Goal: Information Seeking & Learning: Check status

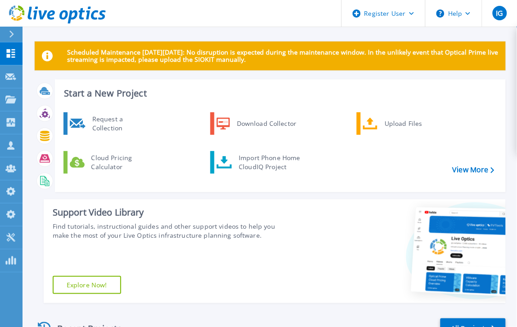
click at [14, 32] on div at bounding box center [15, 34] width 14 height 15
click at [468, 167] on link "View More" at bounding box center [474, 169] width 42 height 9
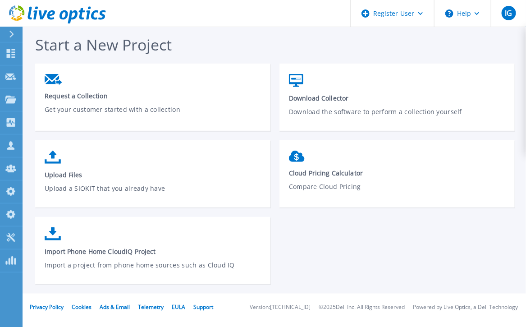
click at [6, 32] on button at bounding box center [11, 35] width 23 height 16
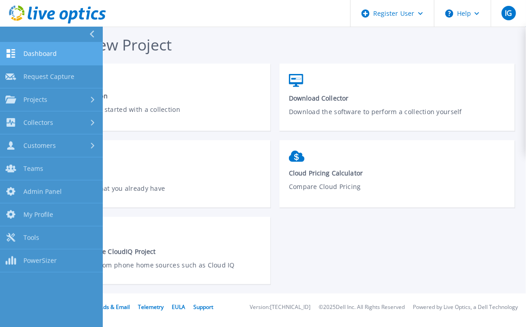
click at [19, 57] on link "Dashboard Dashboard" at bounding box center [51, 53] width 103 height 23
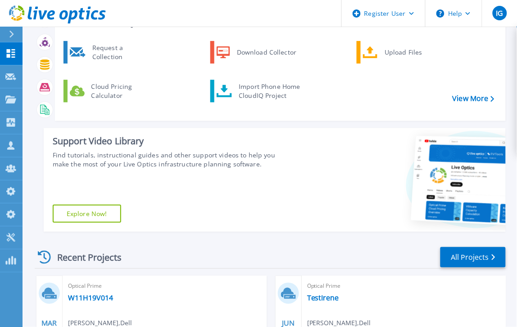
scroll to position [169, 0]
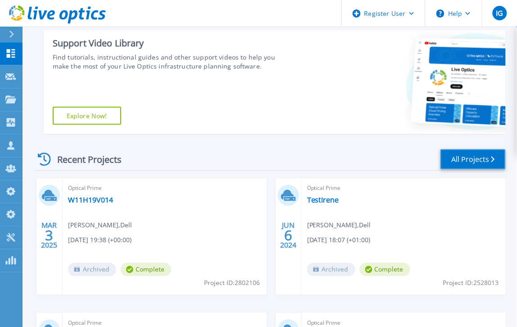
click at [470, 152] on link "All Projects" at bounding box center [473, 159] width 65 height 20
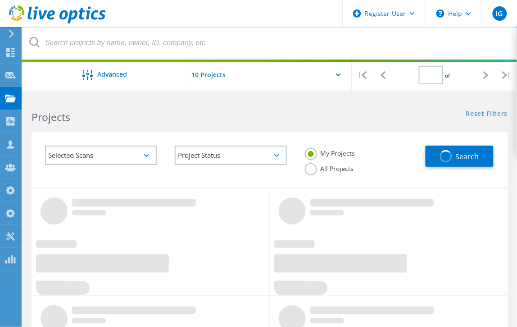
type input "1"
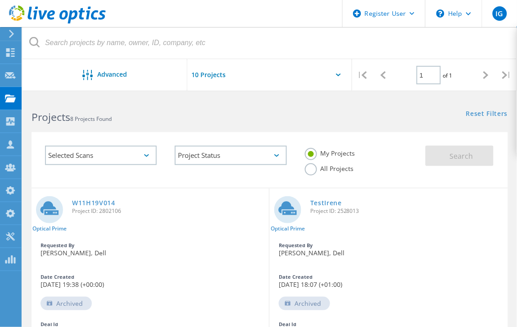
click at [270, 73] on div at bounding box center [270, 74] width 14 height 31
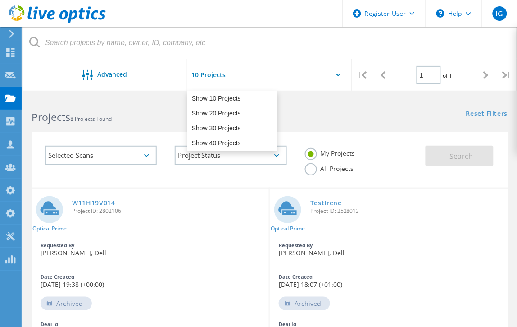
click at [269, 73] on div at bounding box center [270, 74] width 14 height 31
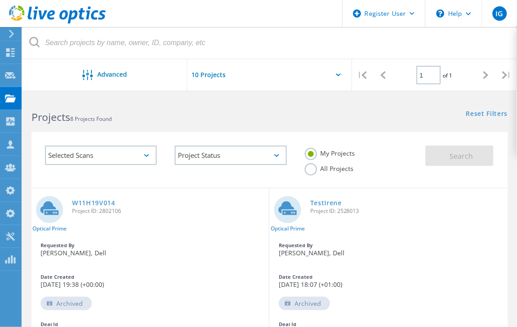
click at [307, 165] on label "All Projects" at bounding box center [329, 167] width 49 height 9
click at [0, 0] on input "All Projects" at bounding box center [0, 0] width 0 height 0
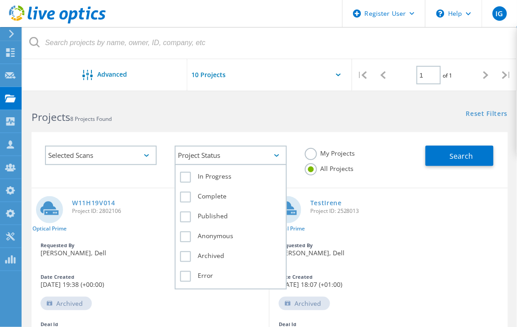
click at [210, 151] on div "Project Status" at bounding box center [231, 155] width 112 height 19
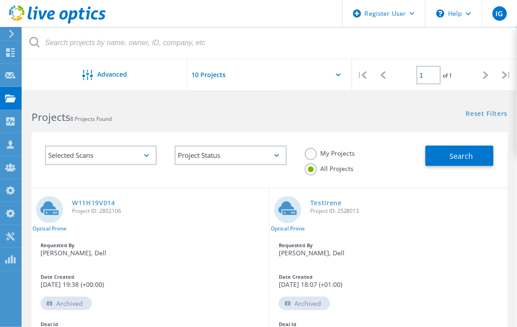
click at [127, 153] on div "Selected Scans" at bounding box center [101, 155] width 112 height 19
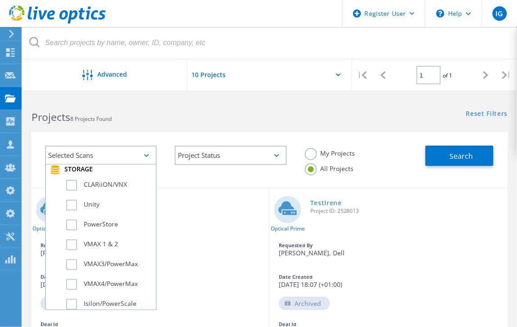
scroll to position [225, 0]
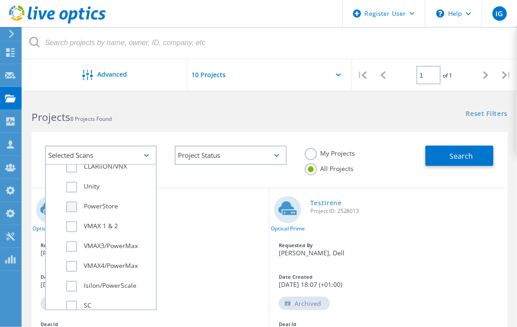
click at [70, 201] on label "PowerStore" at bounding box center [108, 206] width 85 height 11
click at [0, 0] on input "PowerStore" at bounding box center [0, 0] width 0 height 0
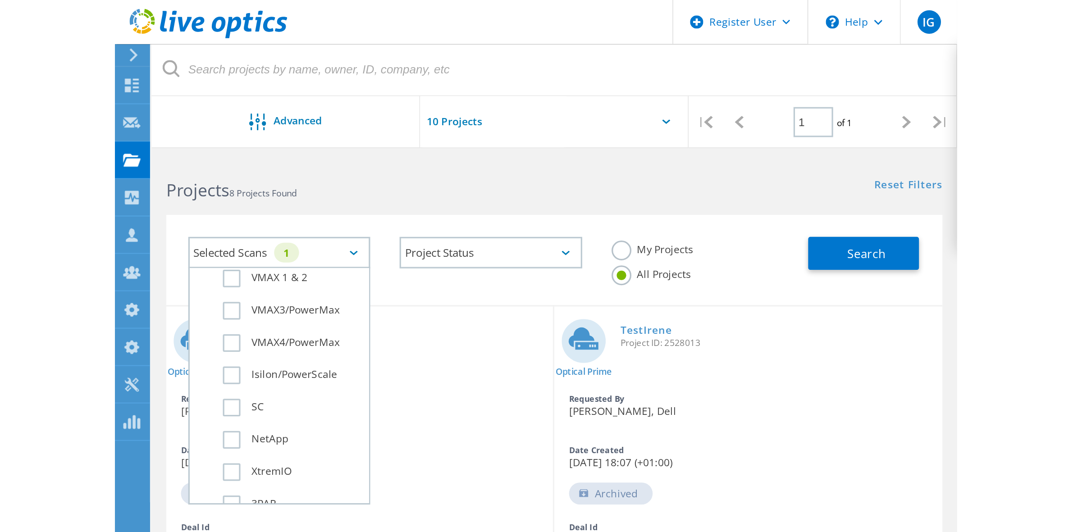
scroll to position [282, 0]
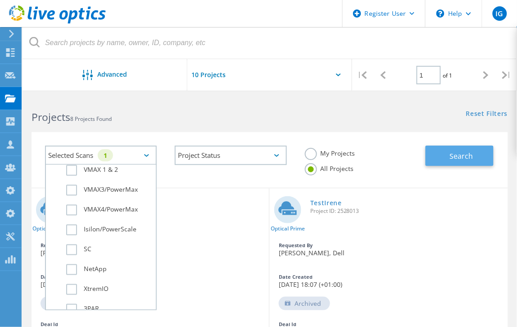
click at [451, 146] on button "Search" at bounding box center [460, 156] width 68 height 20
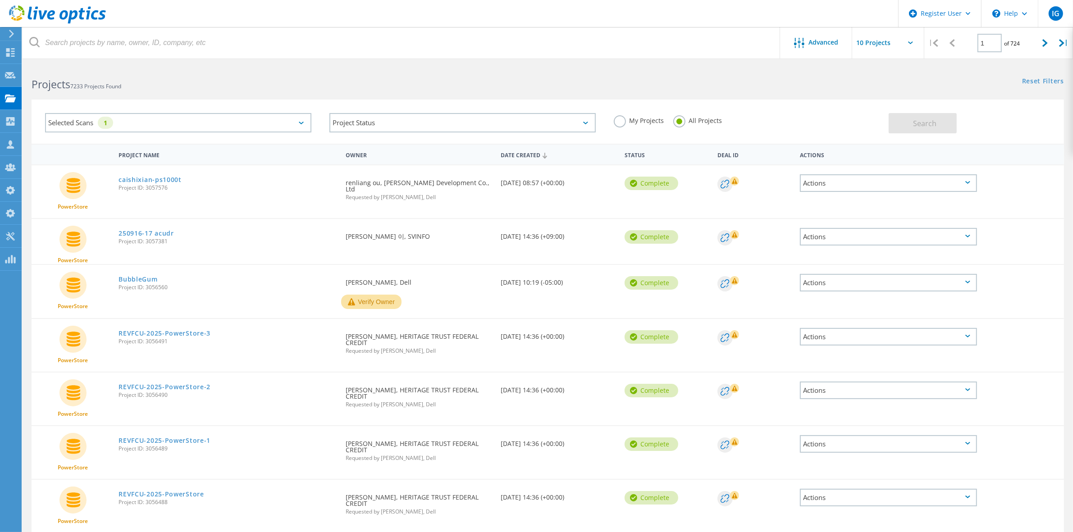
scroll to position [0, 0]
click at [143, 326] on link "REVFCU-2025-PowerStore-3" at bounding box center [165, 334] width 92 height 6
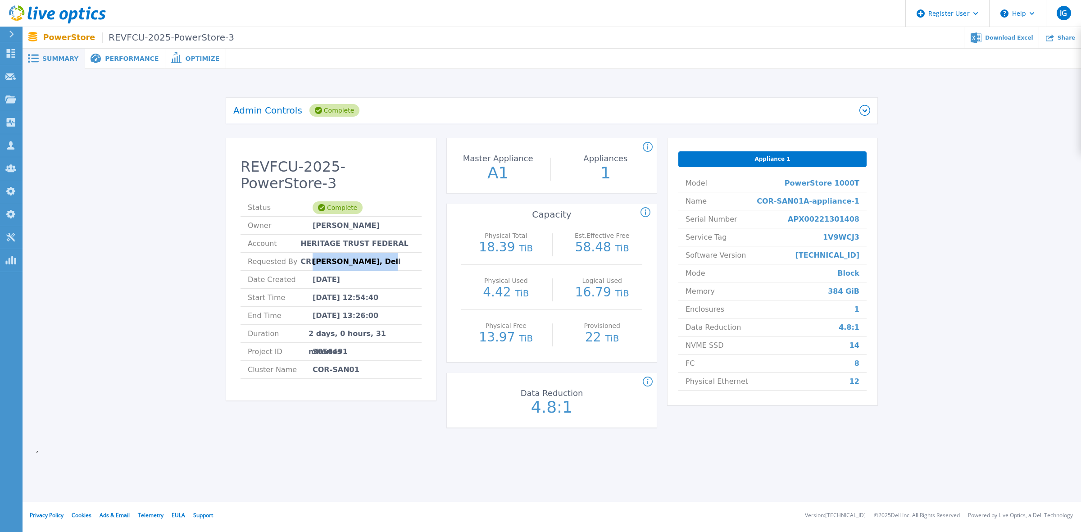
drag, startPoint x: 311, startPoint y: 247, endPoint x: 391, endPoint y: 248, distance: 79.8
click at [391, 253] on li "Requested By Derrick Adom, Dell" at bounding box center [331, 262] width 181 height 18
click at [300, 253] on span "Requested By" at bounding box center [280, 262] width 65 height 18
drag, startPoint x: 309, startPoint y: 242, endPoint x: 317, endPoint y: 245, distance: 8.0
click at [317, 253] on li "Requested By Derrick Adom, Dell" at bounding box center [331, 262] width 181 height 18
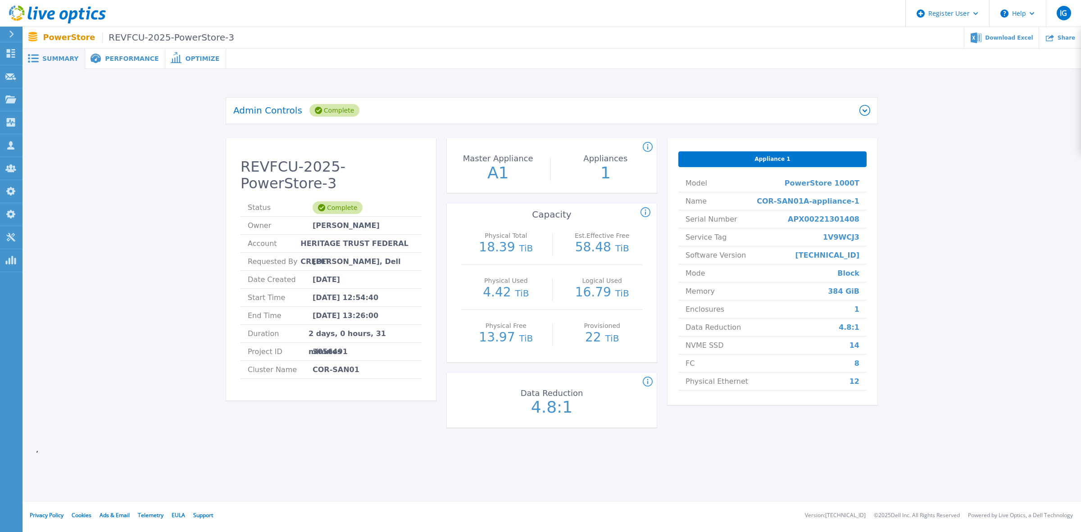
click at [338, 253] on span "Derrick Adom, Dell" at bounding box center [357, 262] width 88 height 18
click at [12, 28] on div at bounding box center [15, 34] width 14 height 15
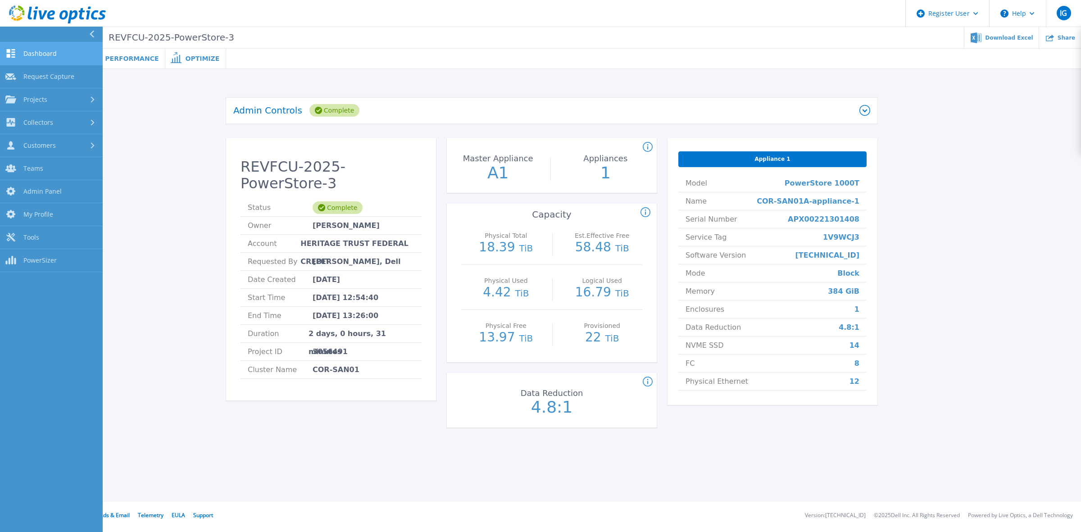
click at [52, 52] on span "Dashboard" at bounding box center [39, 54] width 33 height 8
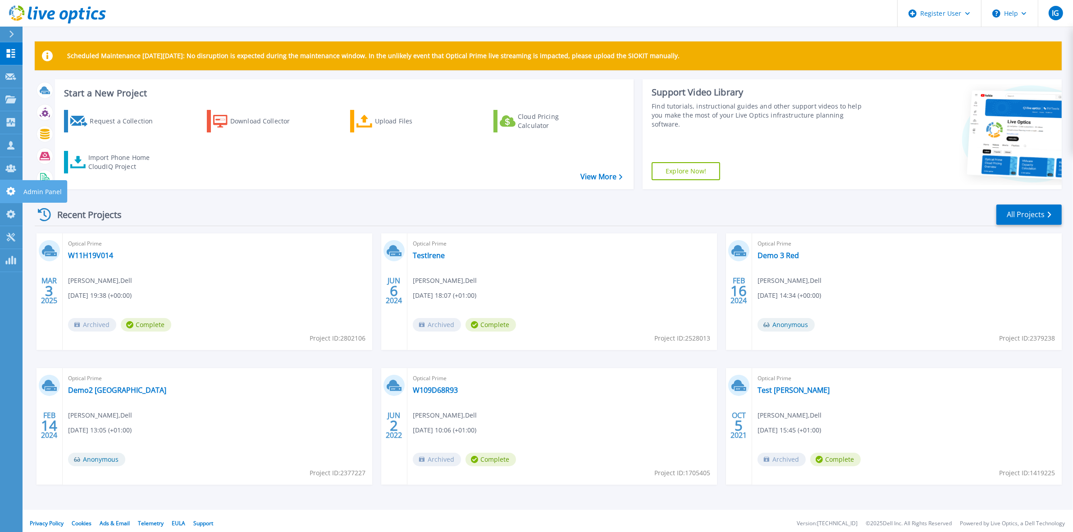
click at [9, 187] on icon at bounding box center [10, 191] width 11 height 9
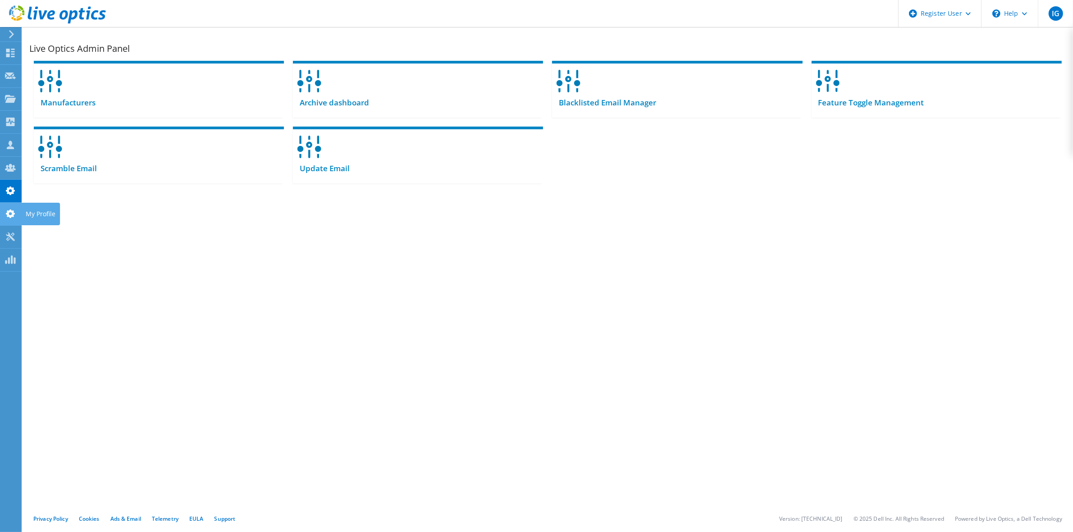
click at [9, 213] on icon at bounding box center [10, 214] width 11 height 9
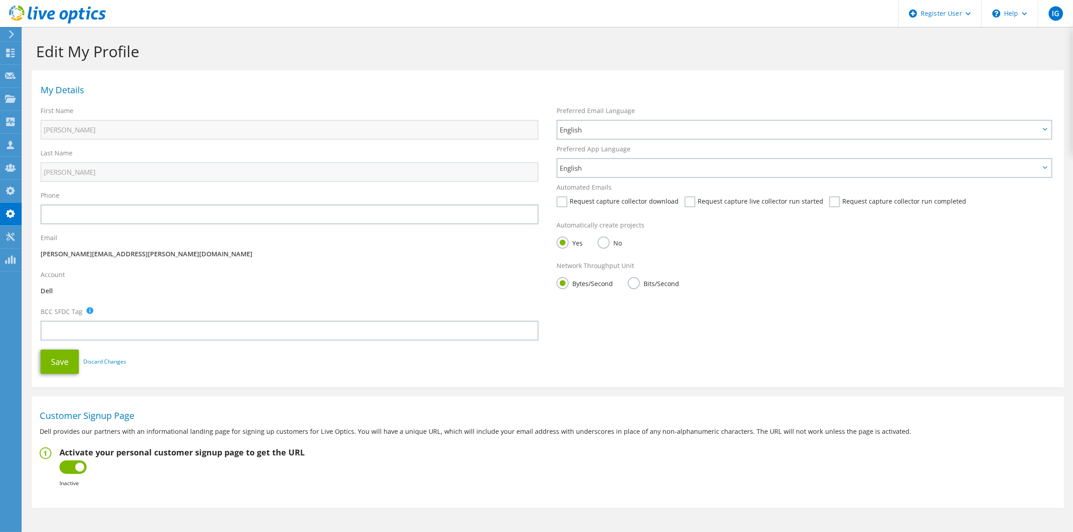
click at [10, 164] on use at bounding box center [10, 168] width 11 height 8
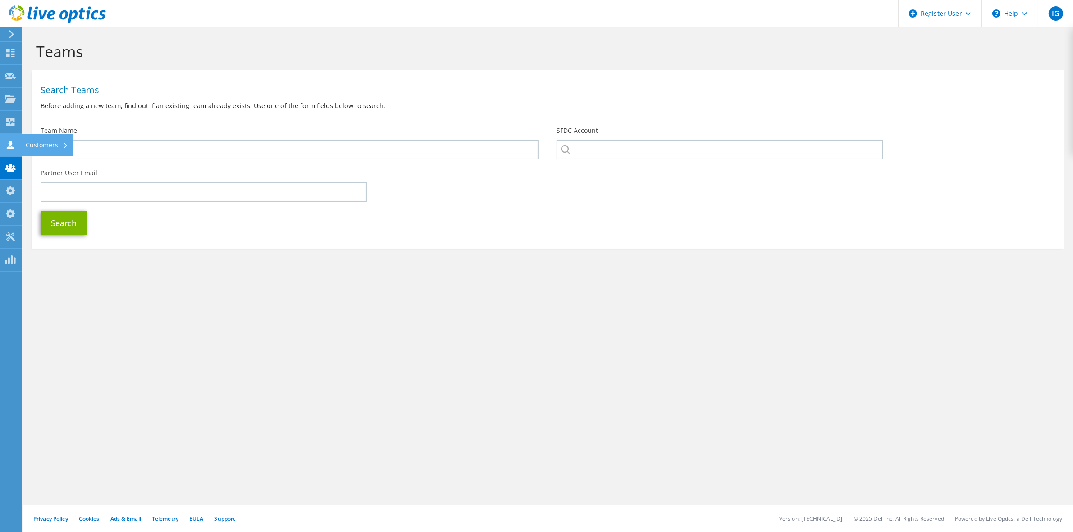
click at [7, 145] on icon at bounding box center [10, 145] width 11 height 9
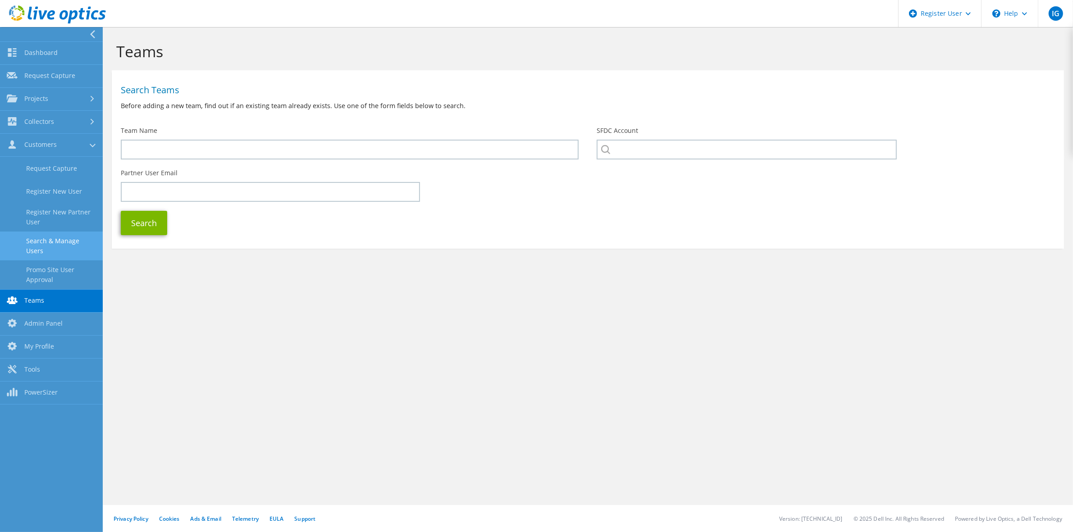
click at [65, 242] on link "Search & Manage Users" at bounding box center [51, 246] width 103 height 29
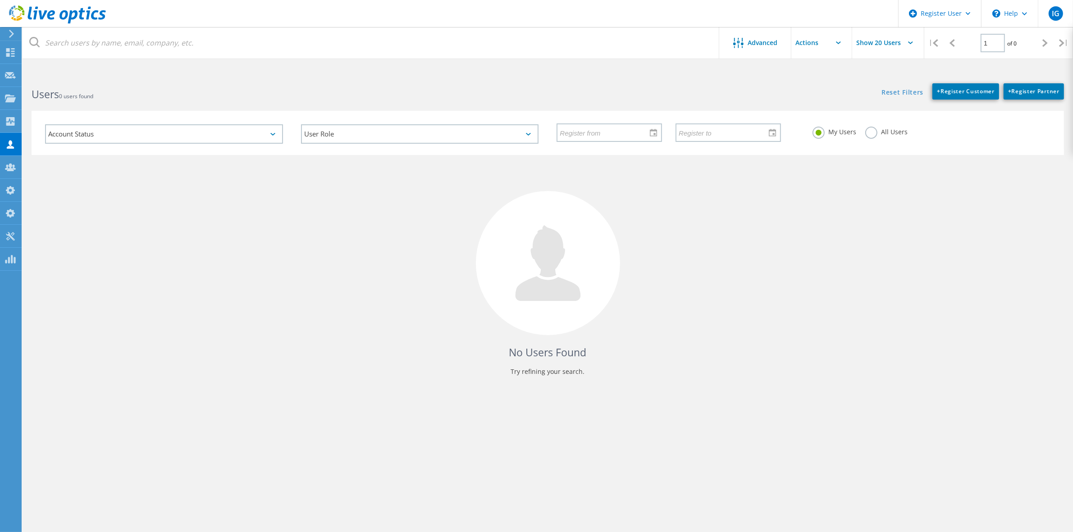
click at [870, 129] on label "All Users" at bounding box center [886, 131] width 42 height 9
click at [0, 0] on input "All Users" at bounding box center [0, 0] width 0 height 0
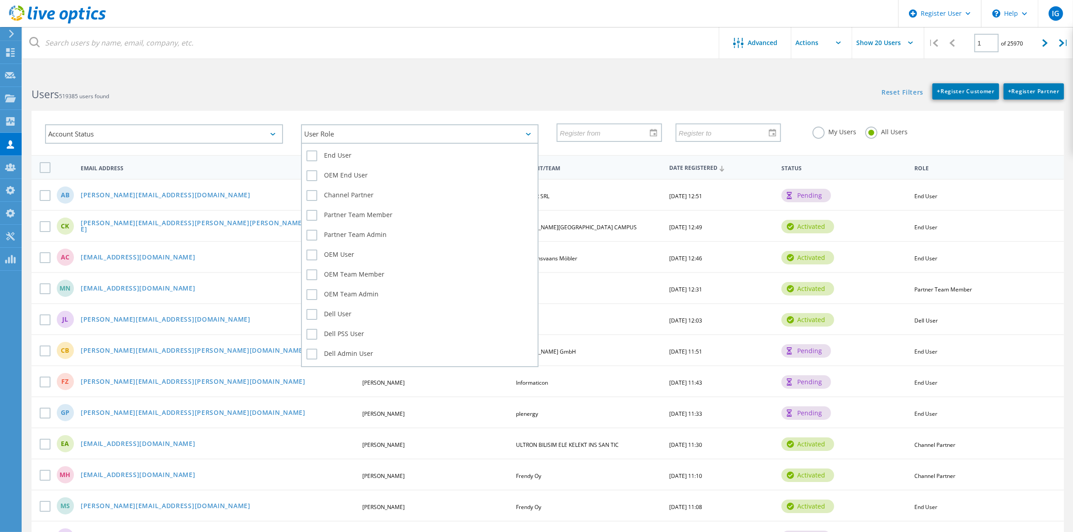
click at [393, 137] on div "User Role" at bounding box center [420, 133] width 238 height 19
click at [309, 309] on label "Dell User" at bounding box center [419, 314] width 227 height 11
click at [0, 0] on input "Dell User" at bounding box center [0, 0] width 0 height 0
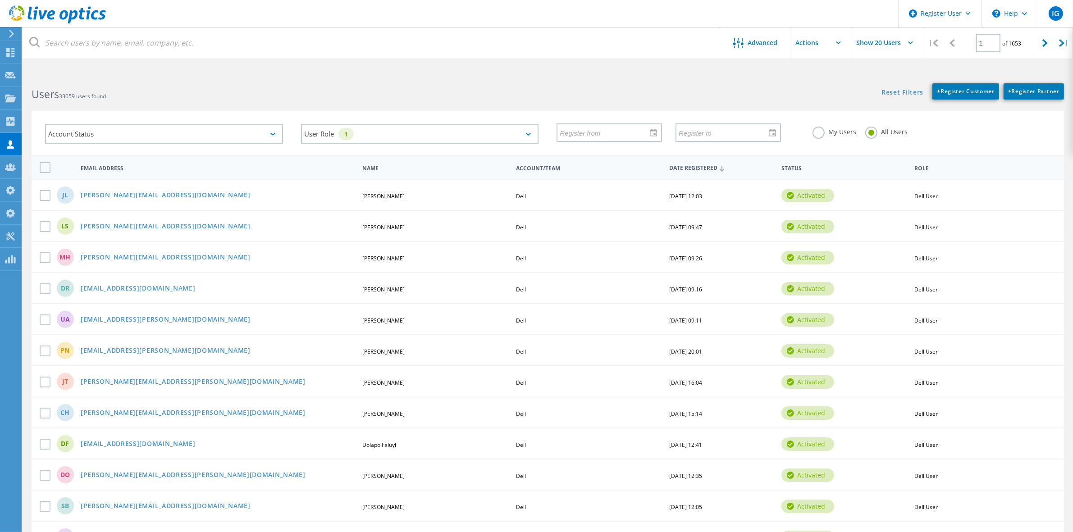
click at [376, 84] on div "Users 33059 users found" at bounding box center [285, 86] width 525 height 24
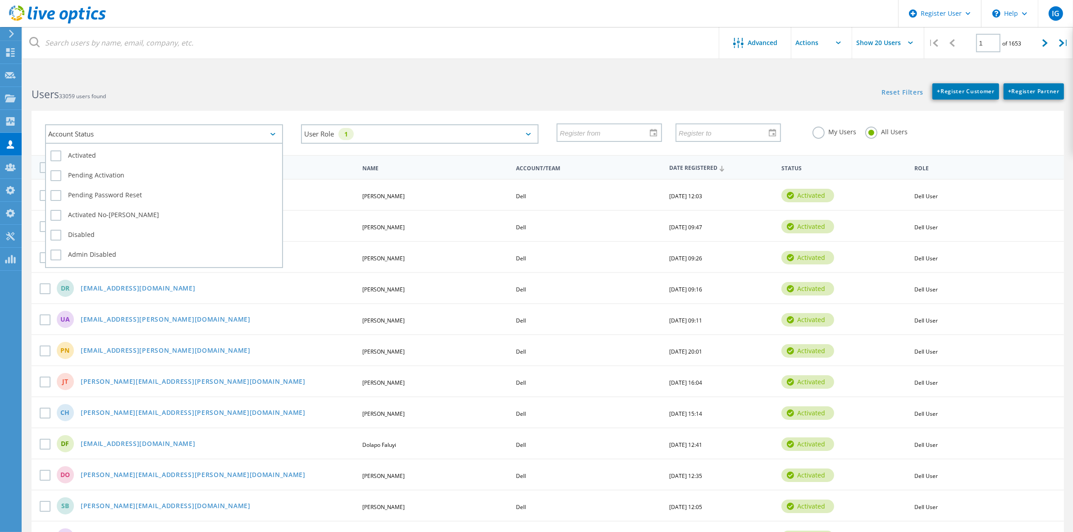
click at [102, 132] on div "Account Status" at bounding box center [164, 133] width 238 height 19
click at [55, 152] on label "Activated" at bounding box center [163, 155] width 227 height 11
click at [0, 0] on input "Activated" at bounding box center [0, 0] width 0 height 0
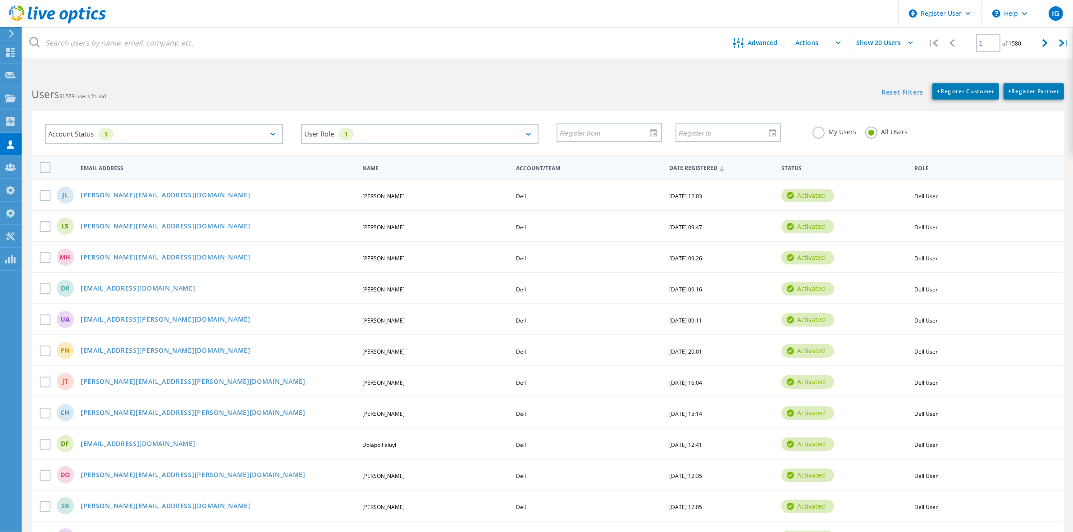
click at [246, 88] on h2 "Users 31589 users found" at bounding box center [285, 94] width 507 height 15
click at [653, 132] on div at bounding box center [653, 133] width 14 height 16
click at [577, 163] on icon "chevronleft" at bounding box center [578, 164] width 8 height 8
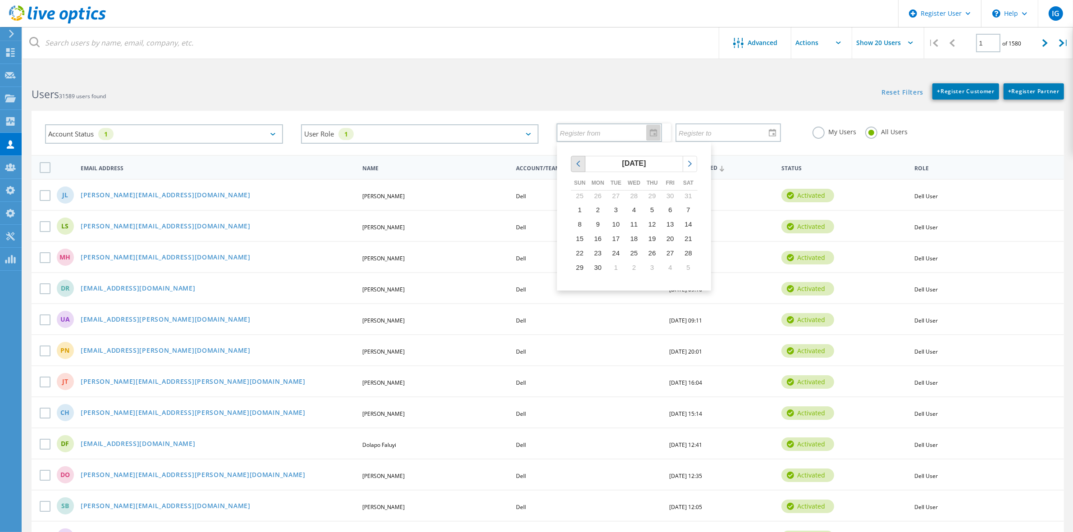
click at [577, 163] on icon "chevronleft" at bounding box center [578, 164] width 8 height 8
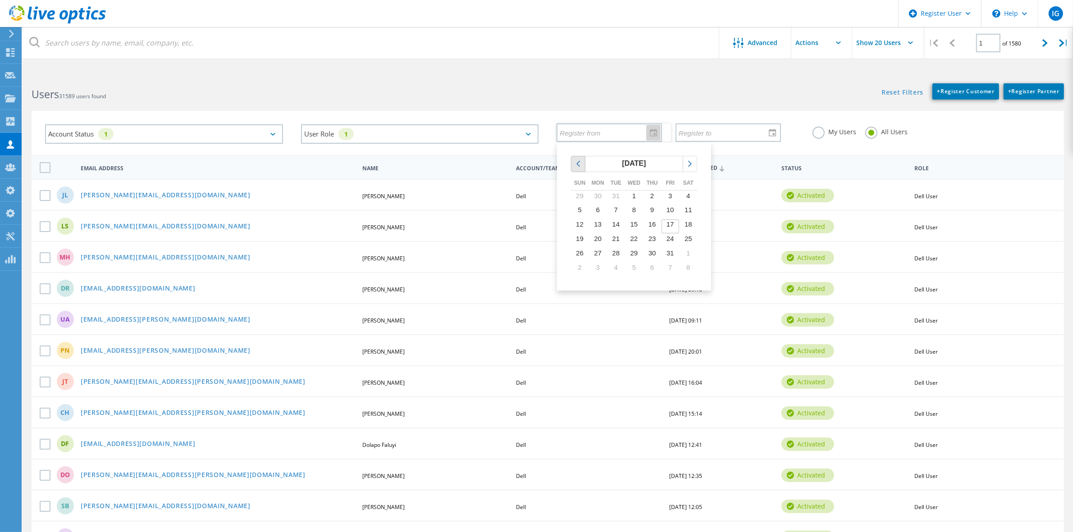
click at [577, 163] on icon "chevronleft" at bounding box center [578, 164] width 8 height 8
click at [691, 164] on icon "chevronright" at bounding box center [690, 164] width 8 height 8
click at [631, 193] on td "1" at bounding box center [634, 198] width 18 height 14
click at [652, 131] on div at bounding box center [653, 133] width 14 height 16
click at [693, 166] on icon "chevronright" at bounding box center [690, 164] width 8 height 8
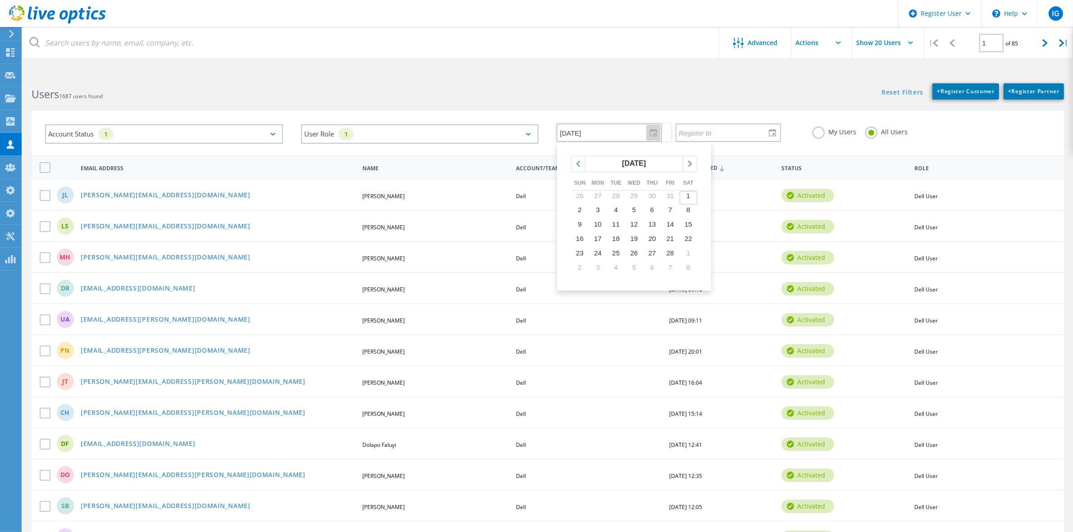
click at [689, 197] on span "1" at bounding box center [688, 196] width 4 height 8
type input "2/1/2025"
click at [768, 130] on div at bounding box center [772, 133] width 14 height 16
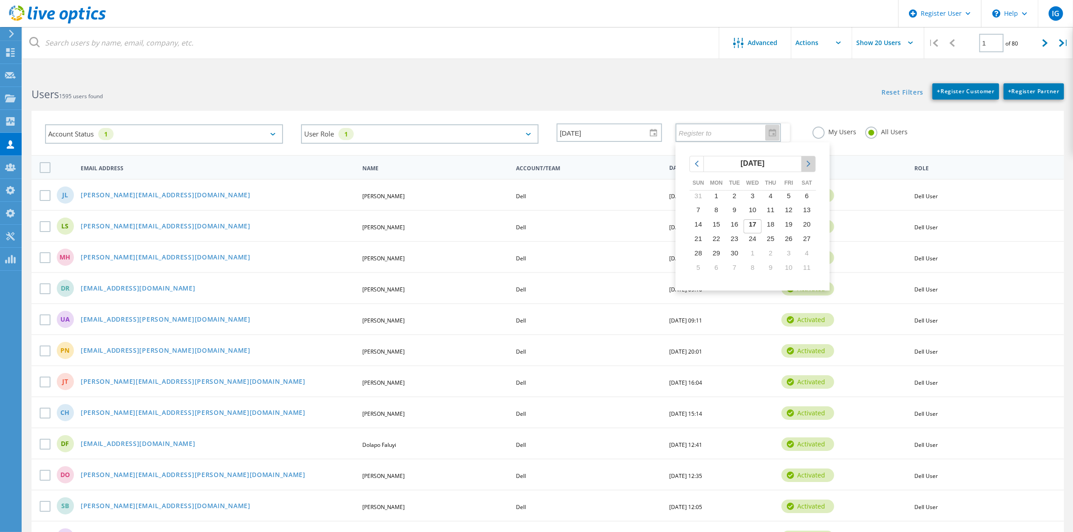
click at [807, 163] on icon "chevronright" at bounding box center [808, 164] width 8 height 8
click at [698, 167] on icon "chevronleft" at bounding box center [697, 164] width 8 height 8
click at [756, 224] on span "17" at bounding box center [753, 224] width 8 height 8
type input "9/17/2025"
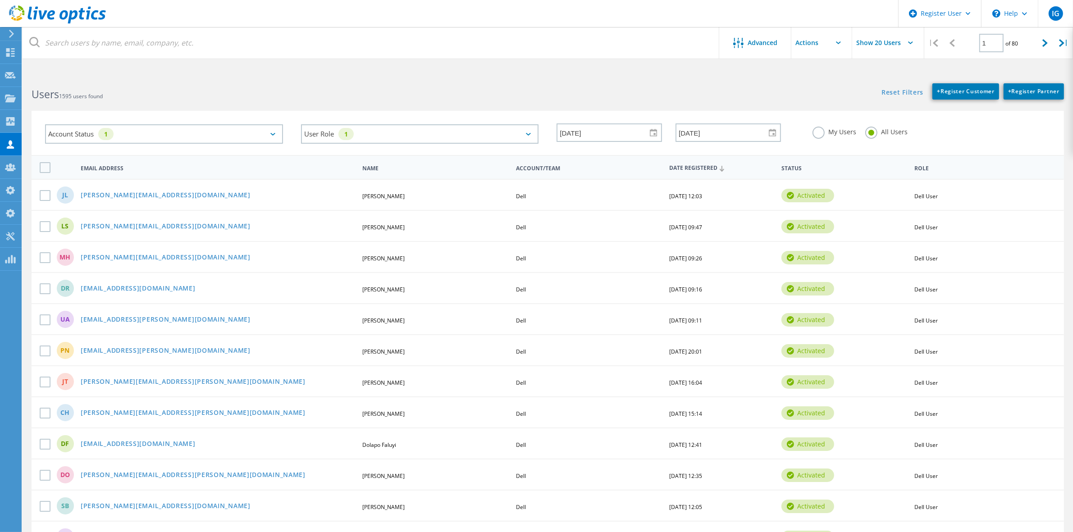
click at [973, 127] on div "My Users All Users" at bounding box center [931, 131] width 256 height 33
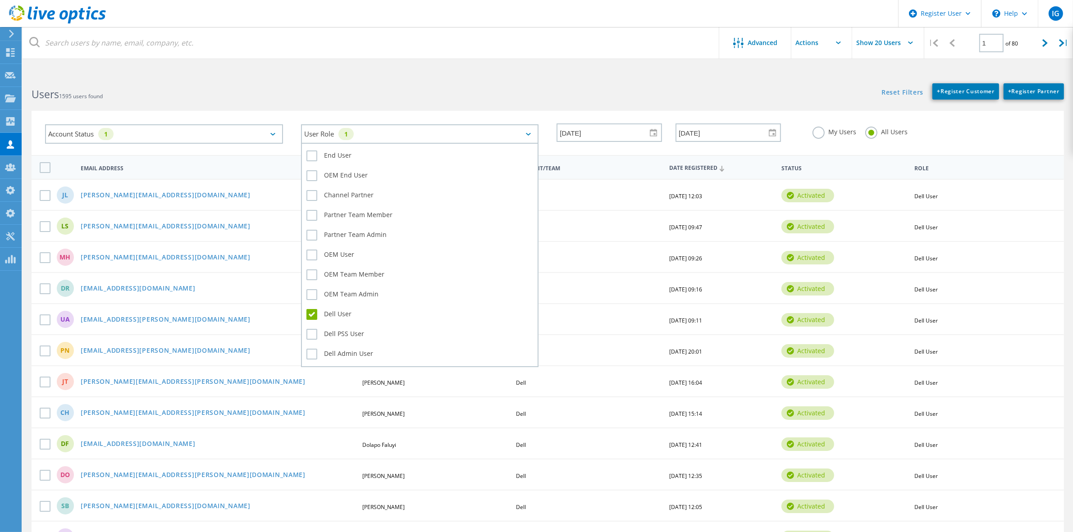
click at [503, 135] on div "User Role 1" at bounding box center [420, 133] width 238 height 19
click at [310, 309] on label "Dell User" at bounding box center [419, 314] width 227 height 11
click at [0, 0] on input "Dell User" at bounding box center [0, 0] width 0 height 0
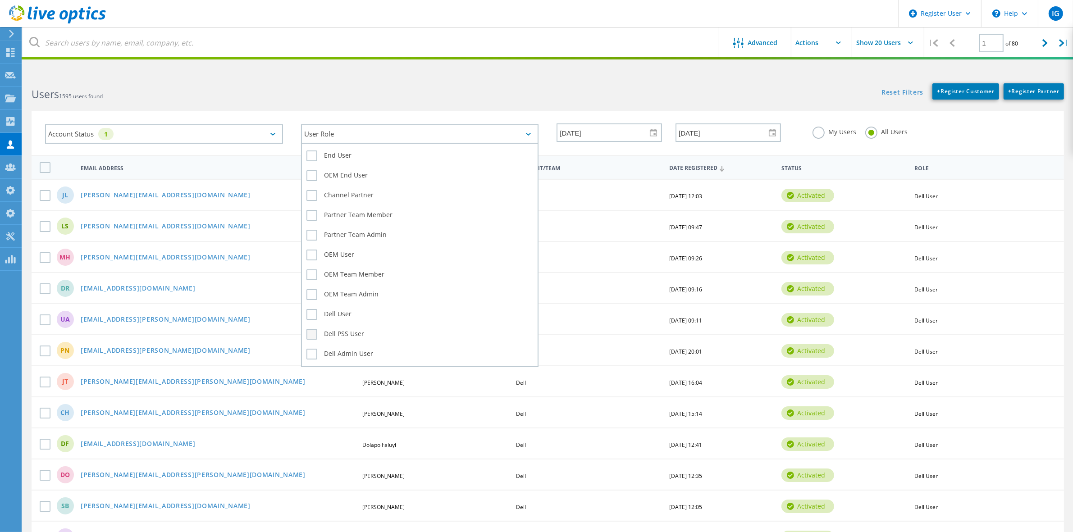
click at [309, 329] on label "Dell PSS User" at bounding box center [419, 334] width 227 height 11
click at [0, 0] on input "Dell PSS User" at bounding box center [0, 0] width 0 height 0
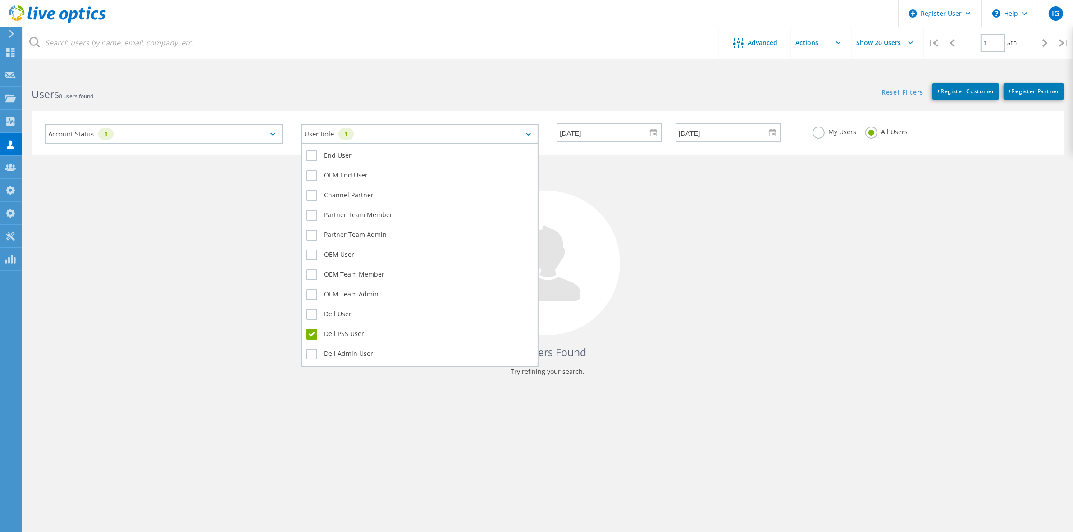
click at [312, 329] on label "Dell PSS User" at bounding box center [419, 334] width 227 height 11
click at [0, 0] on input "Dell PSS User" at bounding box center [0, 0] width 0 height 0
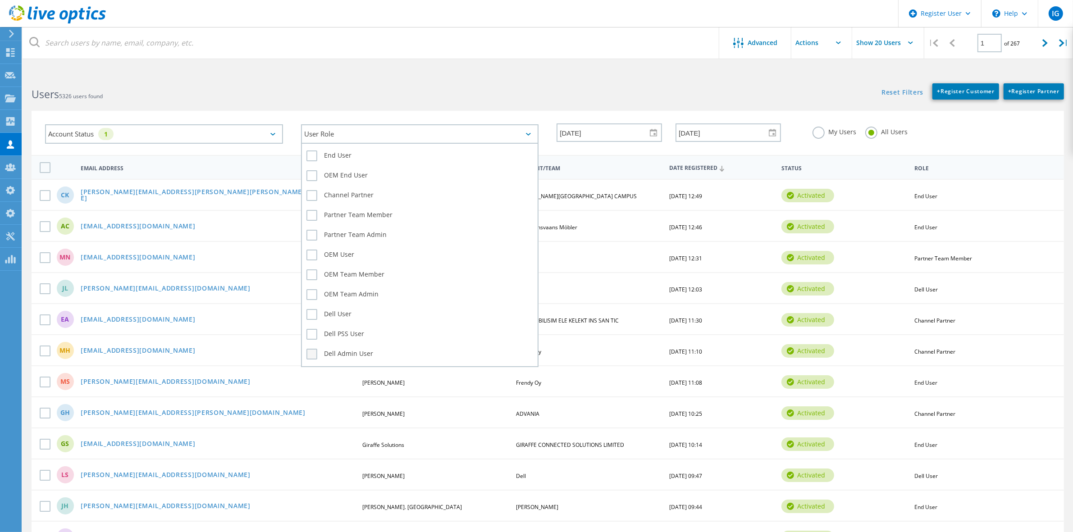
click at [311, 349] on label "Dell Admin User" at bounding box center [419, 354] width 227 height 11
click at [0, 0] on input "Dell Admin User" at bounding box center [0, 0] width 0 height 0
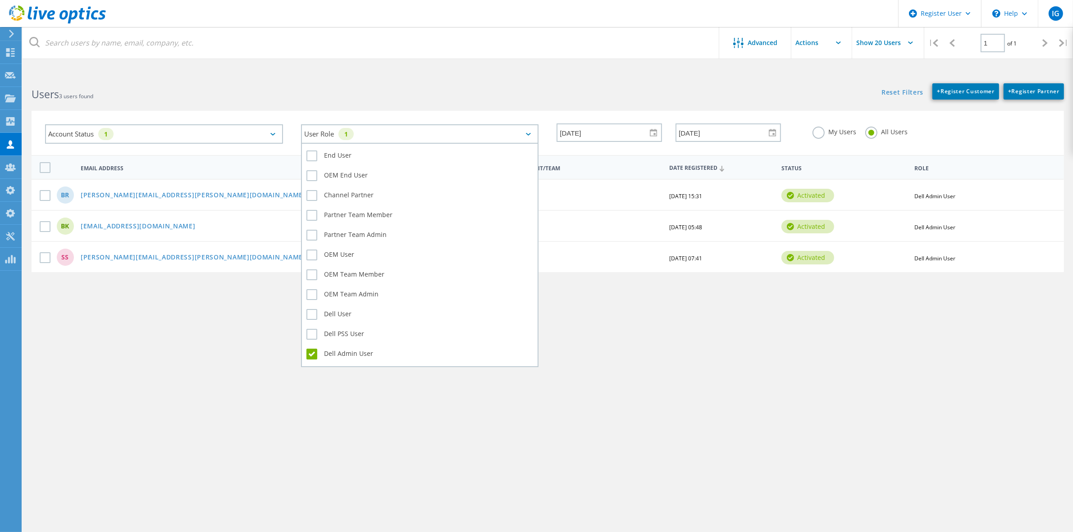
drag, startPoint x: 311, startPoint y: 345, endPoint x: 311, endPoint y: 339, distance: 5.9
click at [311, 349] on label "Dell Admin User" at bounding box center [419, 354] width 227 height 11
click at [0, 0] on input "Dell Admin User" at bounding box center [0, 0] width 0 height 0
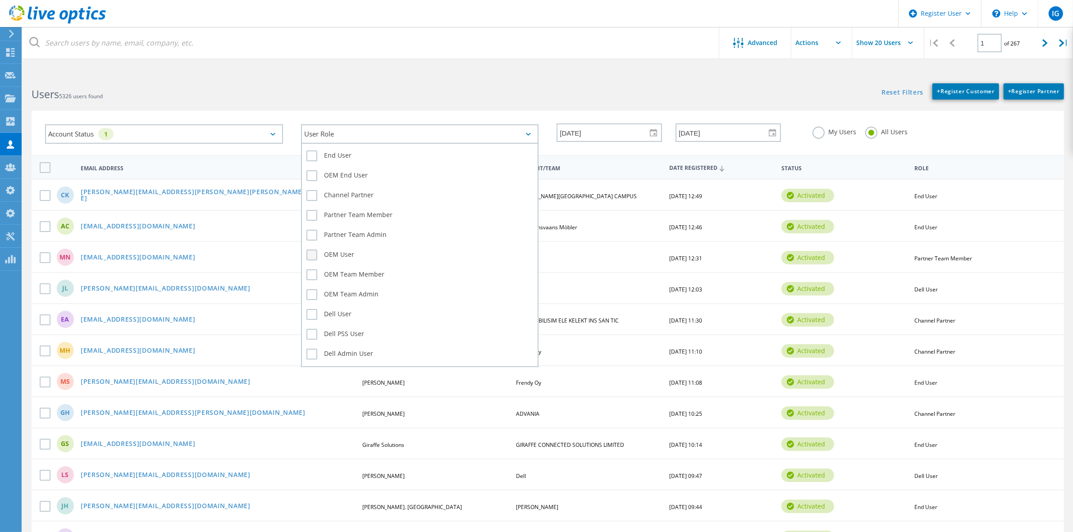
click at [311, 251] on label "OEM User" at bounding box center [419, 255] width 227 height 11
click at [0, 0] on input "OEM User" at bounding box center [0, 0] width 0 height 0
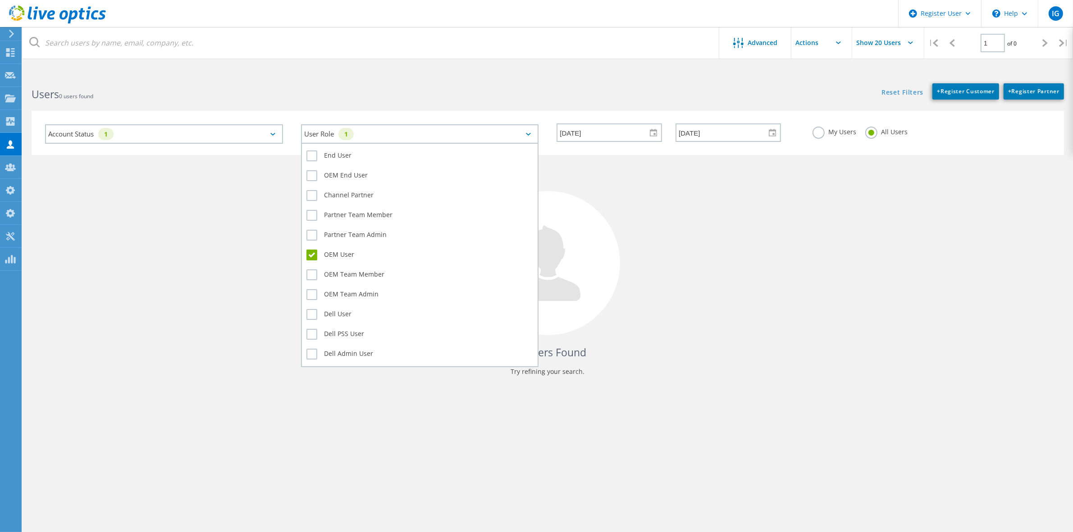
click at [311, 251] on label "OEM User" at bounding box center [419, 255] width 227 height 11
click at [0, 0] on input "OEM User" at bounding box center [0, 0] width 0 height 0
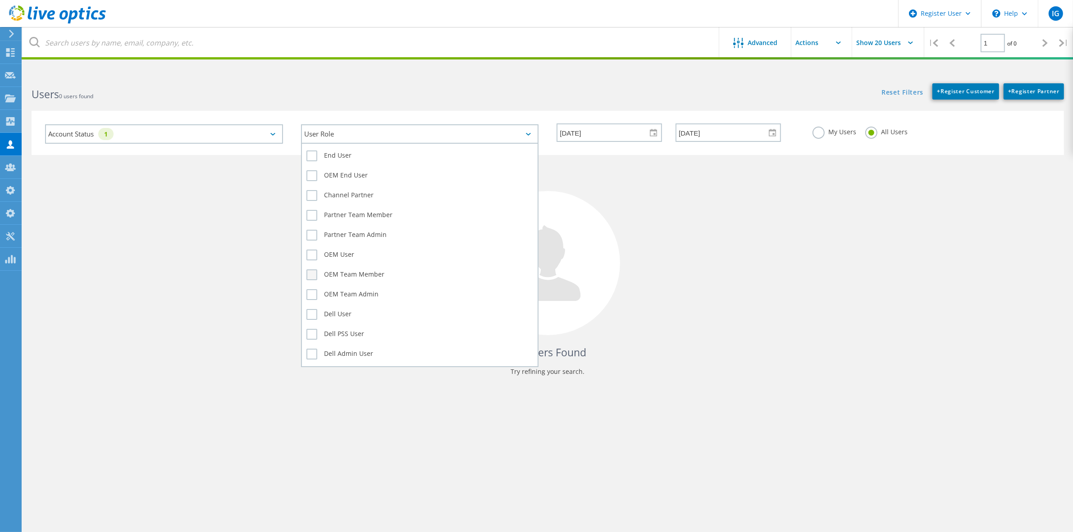
click at [315, 272] on label "OEM Team Member" at bounding box center [419, 274] width 227 height 11
click at [0, 0] on input "OEM Team Member" at bounding box center [0, 0] width 0 height 0
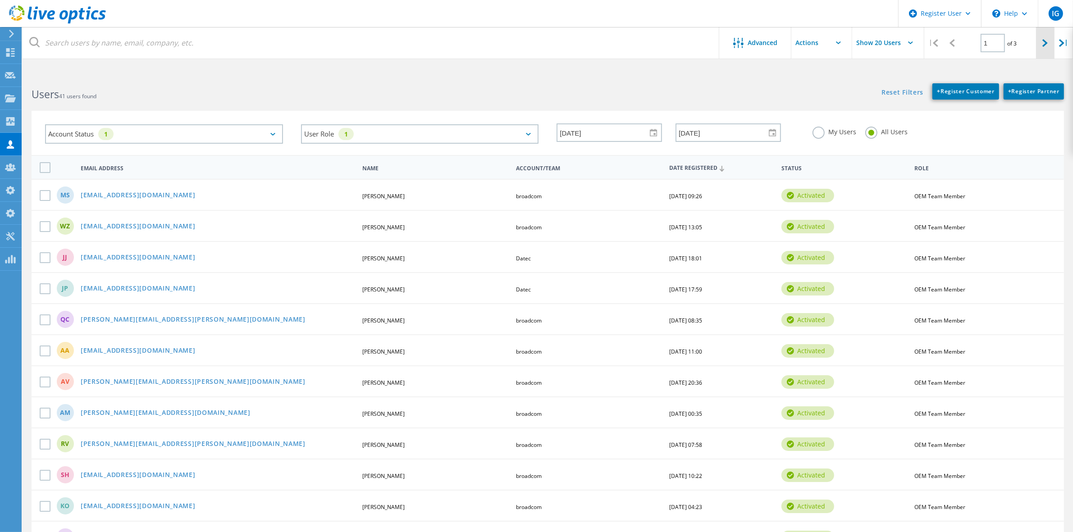
click at [1047, 41] on icon at bounding box center [1044, 43] width 5 height 8
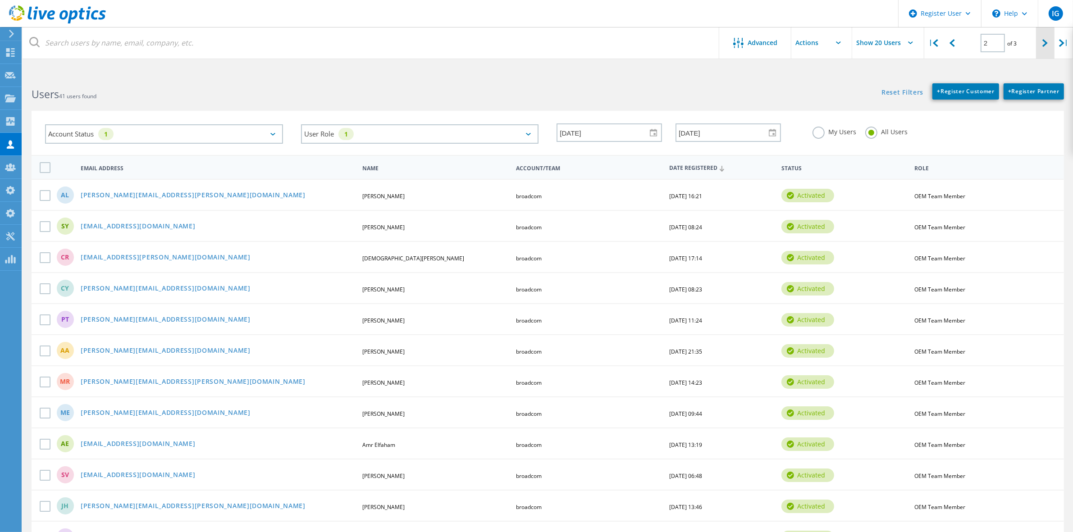
click at [1042, 40] on icon at bounding box center [1044, 43] width 5 height 8
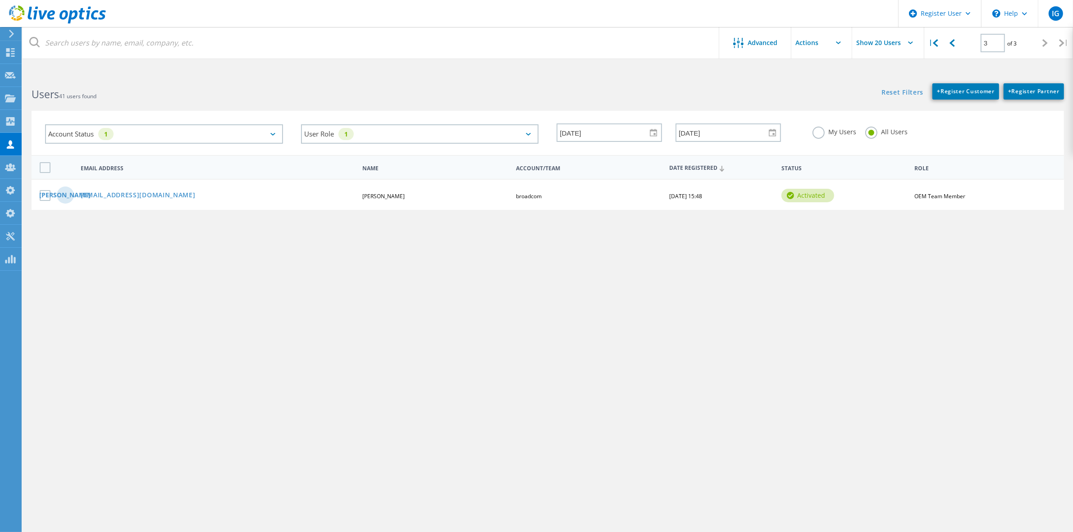
click at [940, 43] on div "|" at bounding box center [933, 43] width 18 height 32
type input "1"
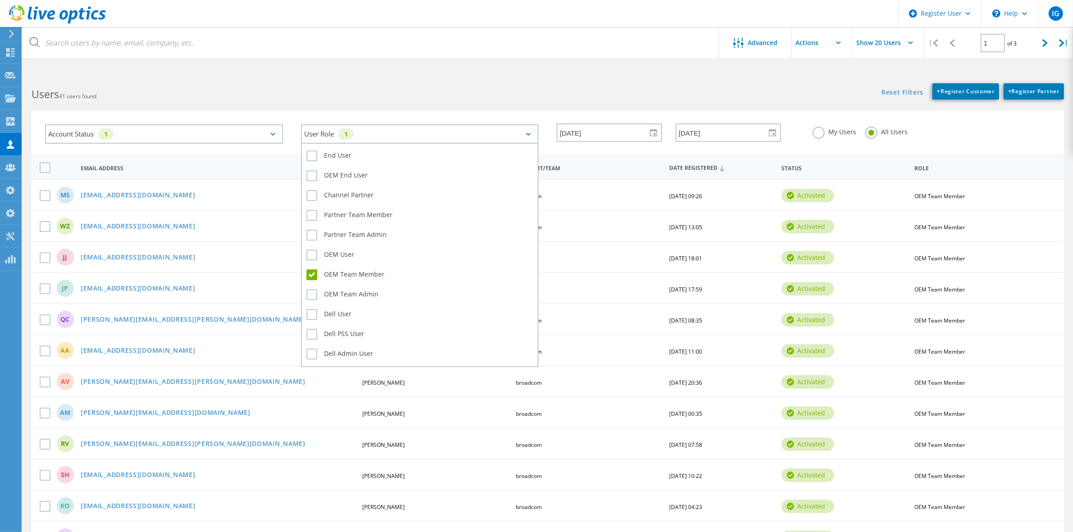
click at [335, 131] on div "User Role 1" at bounding box center [420, 133] width 238 height 19
click at [309, 269] on label "OEM Team Member" at bounding box center [419, 274] width 227 height 11
click at [0, 0] on input "OEM Team Member" at bounding box center [0, 0] width 0 height 0
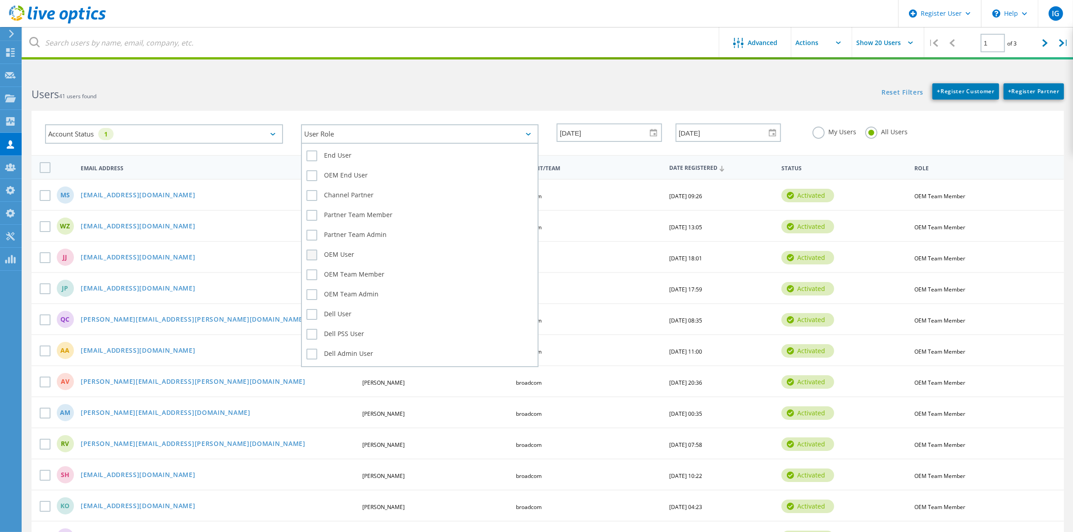
click at [311, 253] on label "OEM User" at bounding box center [419, 255] width 227 height 11
click at [0, 0] on input "OEM User" at bounding box center [0, 0] width 0 height 0
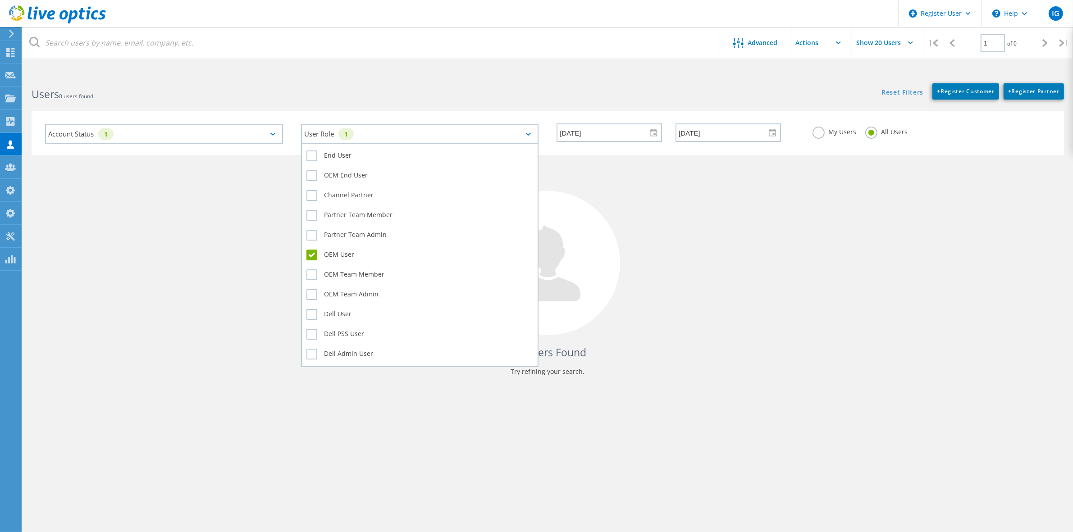
click at [311, 253] on label "OEM User" at bounding box center [419, 255] width 227 height 11
click at [0, 0] on input "OEM User" at bounding box center [0, 0] width 0 height 0
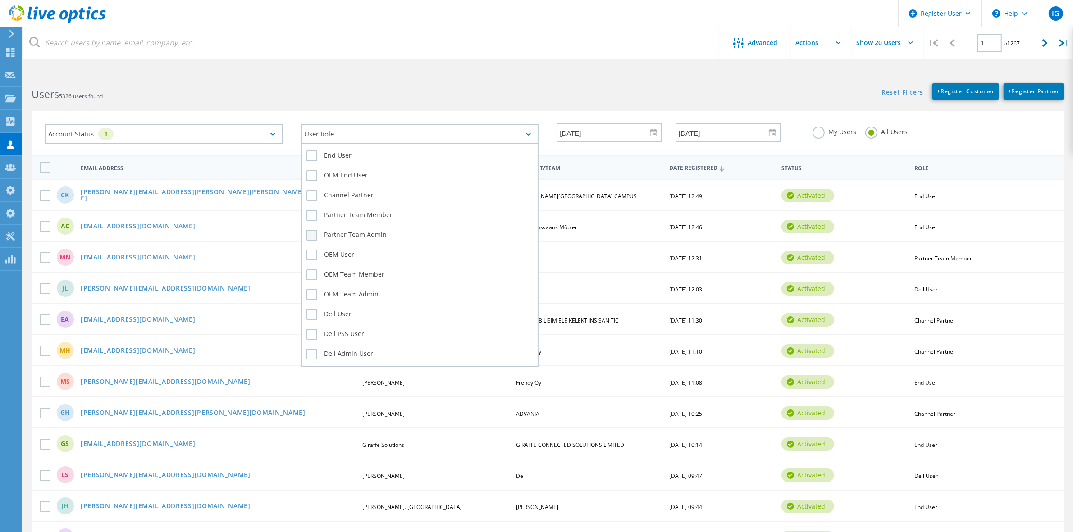
click at [314, 233] on label "Partner Team Admin" at bounding box center [419, 235] width 227 height 11
click at [0, 0] on input "Partner Team Admin" at bounding box center [0, 0] width 0 height 0
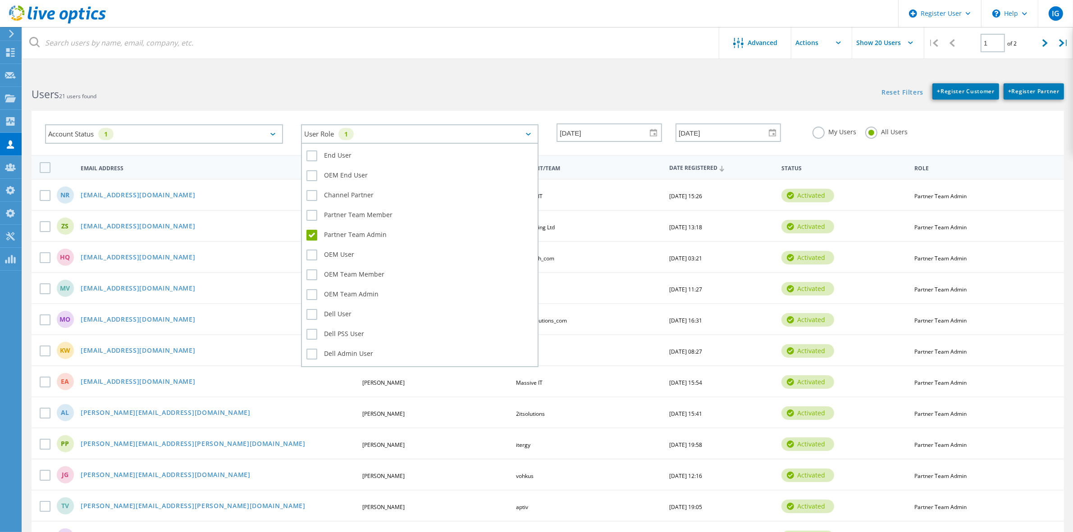
click at [314, 233] on label "Partner Team Admin" at bounding box center [419, 235] width 227 height 11
click at [0, 0] on input "Partner Team Admin" at bounding box center [0, 0] width 0 height 0
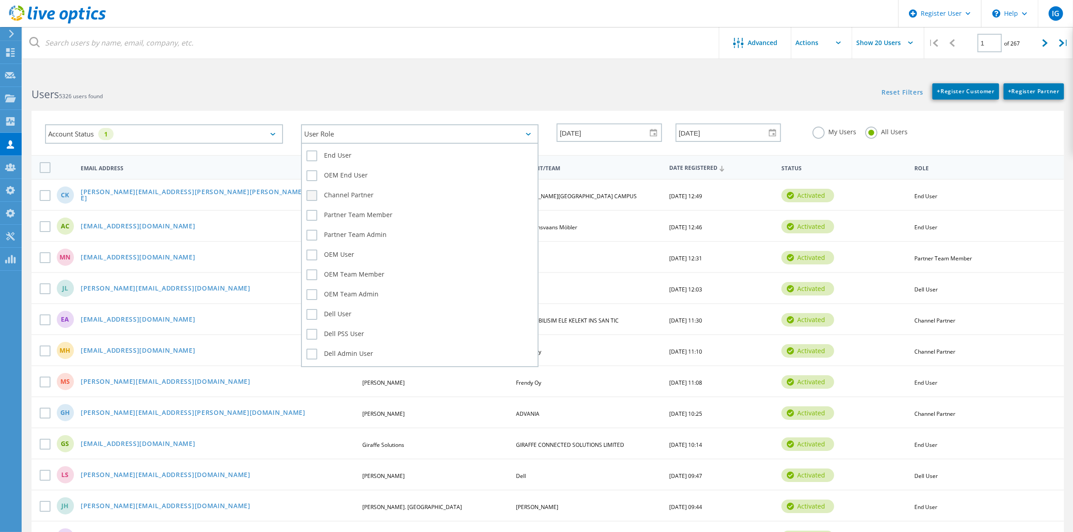
click at [310, 191] on label "Channel Partner" at bounding box center [419, 195] width 227 height 11
click at [0, 0] on input "Channel Partner" at bounding box center [0, 0] width 0 height 0
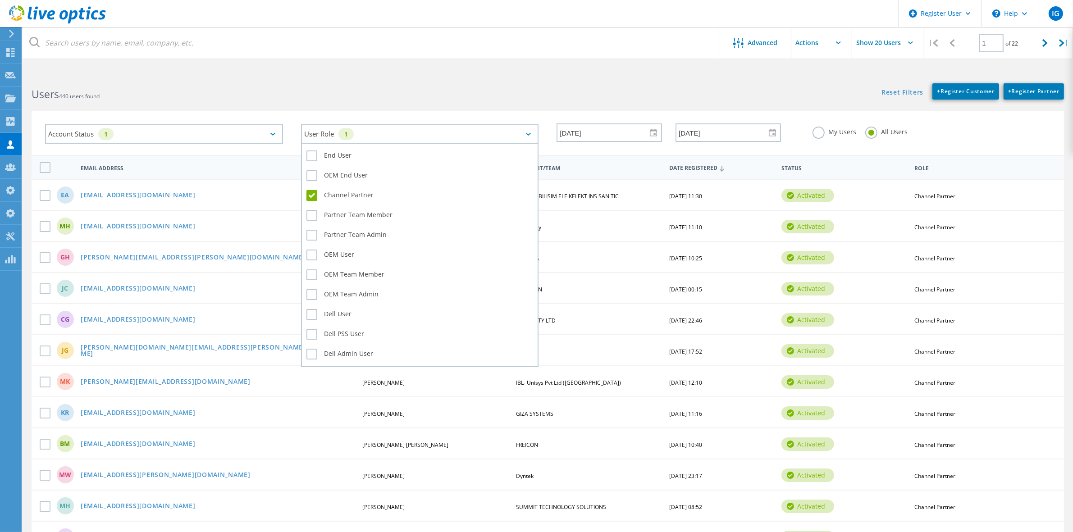
click at [310, 191] on label "Channel Partner" at bounding box center [419, 195] width 227 height 11
click at [0, 0] on input "Channel Partner" at bounding box center [0, 0] width 0 height 0
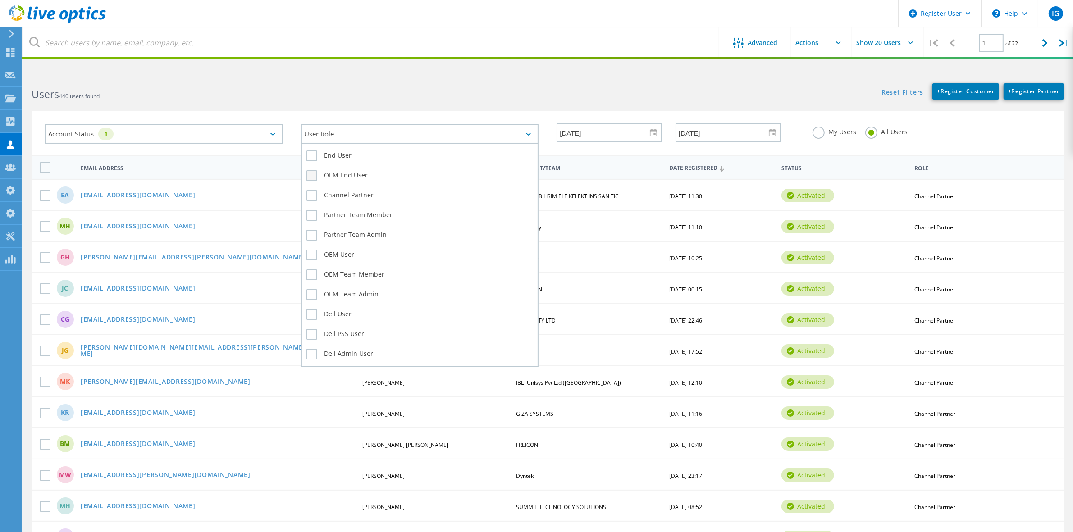
click at [310, 174] on label "OEM End User" at bounding box center [419, 175] width 227 height 11
click at [0, 0] on input "OEM End User" at bounding box center [0, 0] width 0 height 0
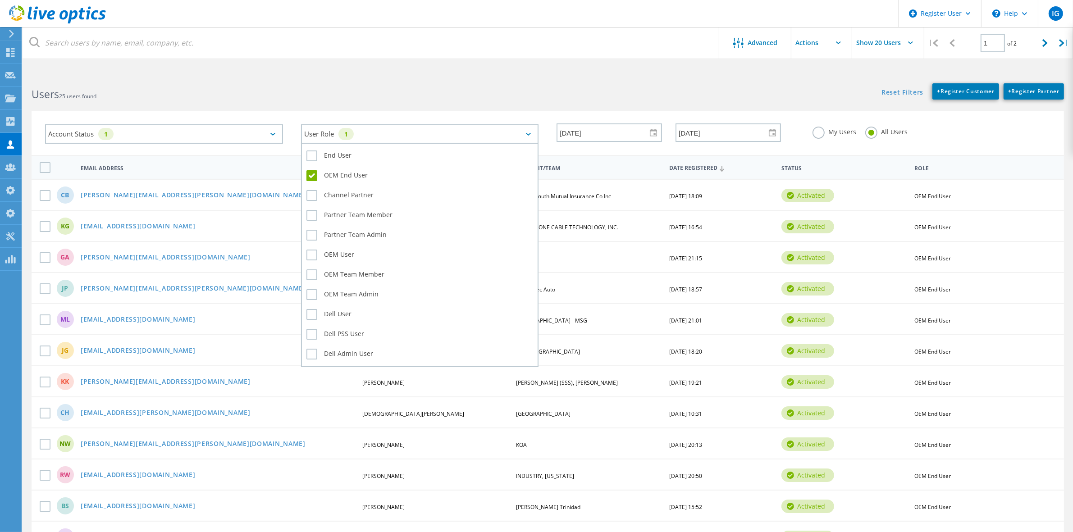
click at [310, 174] on label "OEM End User" at bounding box center [419, 175] width 227 height 11
click at [0, 0] on input "OEM End User" at bounding box center [0, 0] width 0 height 0
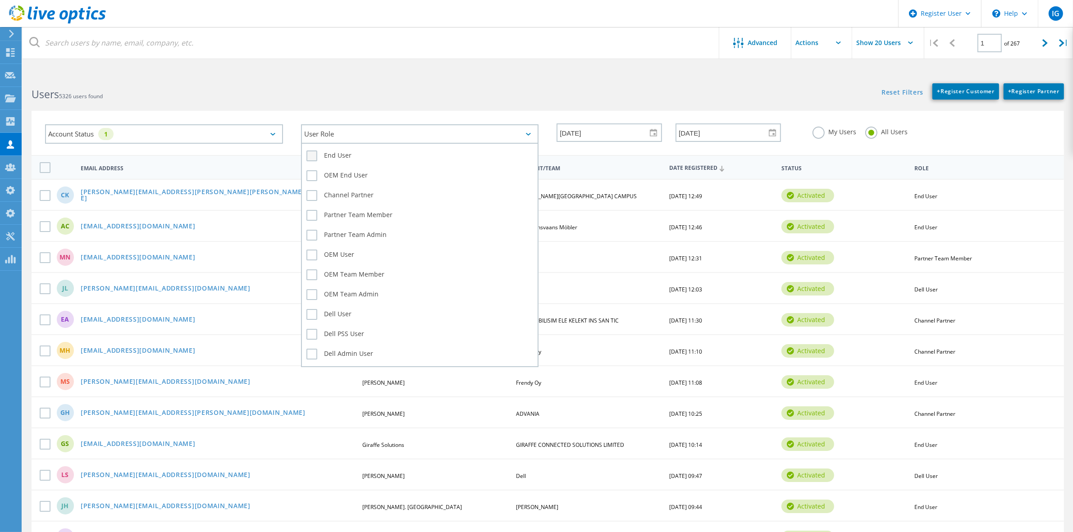
click at [311, 150] on label "End User" at bounding box center [419, 155] width 227 height 11
click at [0, 0] on input "End User" at bounding box center [0, 0] width 0 height 0
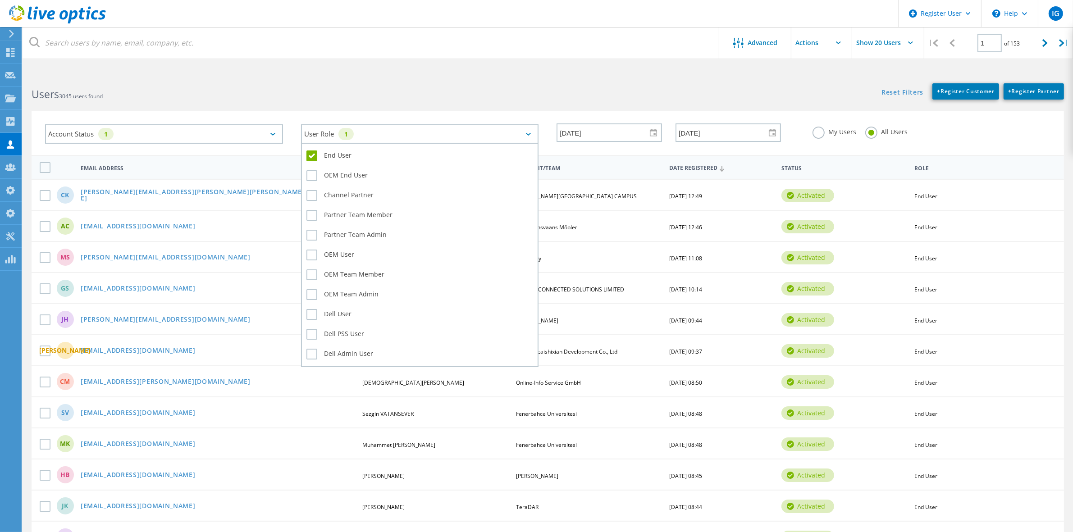
click at [311, 150] on label "End User" at bounding box center [419, 155] width 227 height 11
click at [0, 0] on input "End User" at bounding box center [0, 0] width 0 height 0
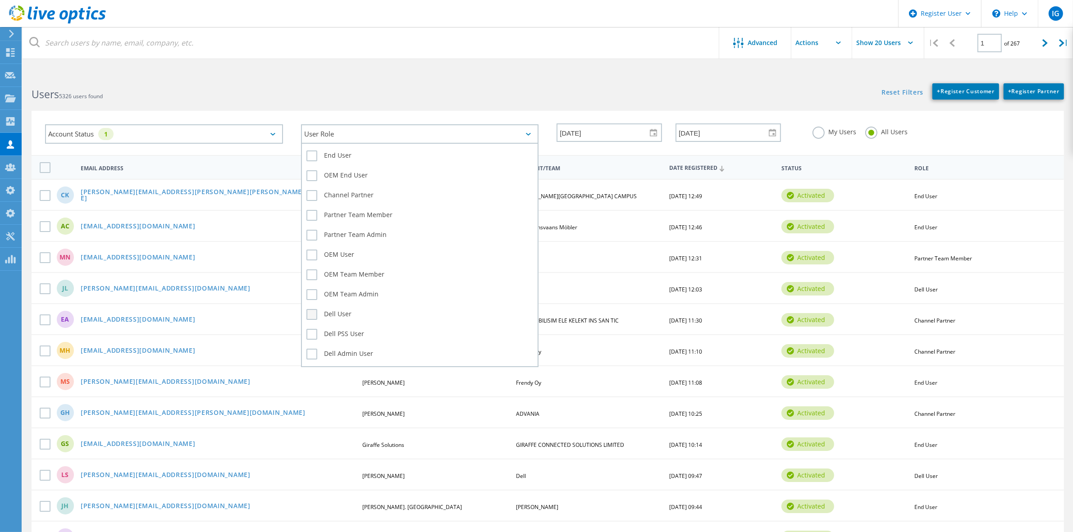
click at [310, 309] on label "Dell User" at bounding box center [419, 314] width 227 height 11
click at [0, 0] on input "Dell User" at bounding box center [0, 0] width 0 height 0
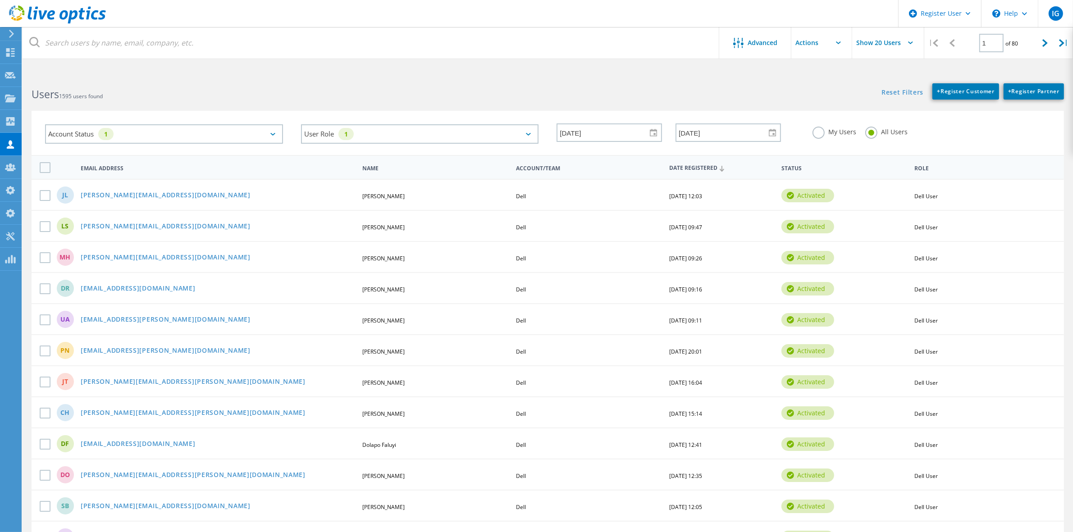
click at [519, 95] on h2 "Users 1595 users found" at bounding box center [285, 94] width 507 height 15
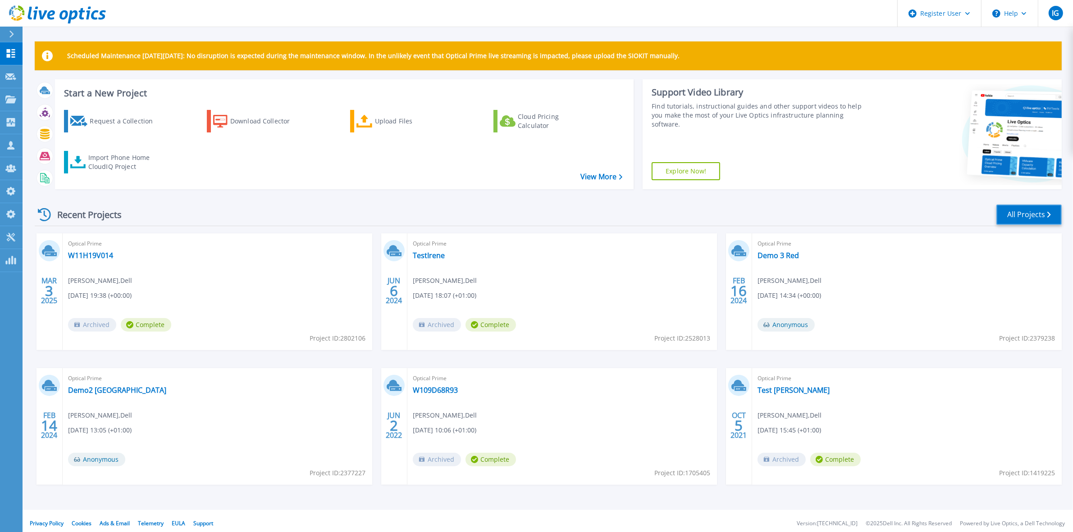
click at [1040, 211] on link "All Projects" at bounding box center [1028, 215] width 65 height 20
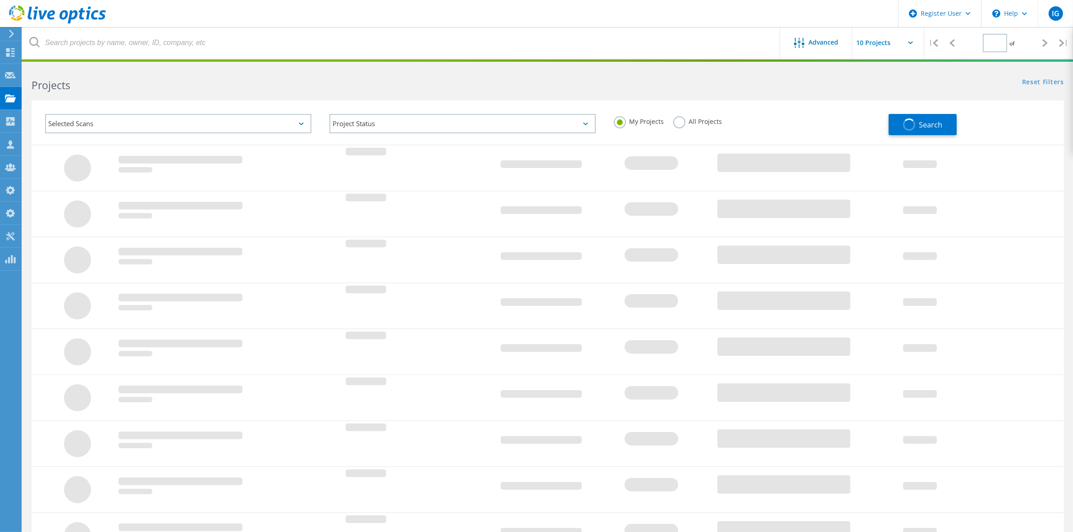
type input "1"
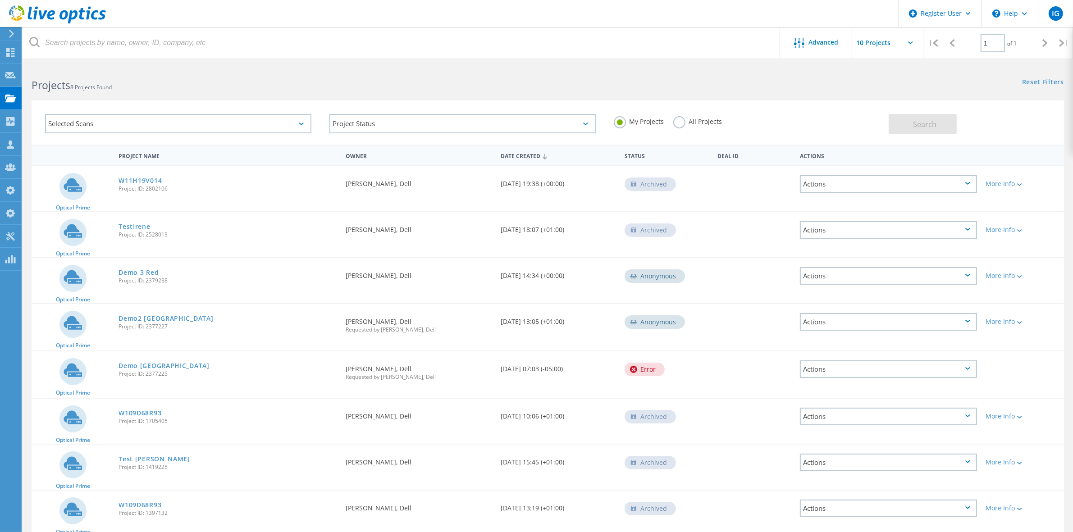
click at [169, 124] on div "Selected Scans" at bounding box center [178, 123] width 266 height 19
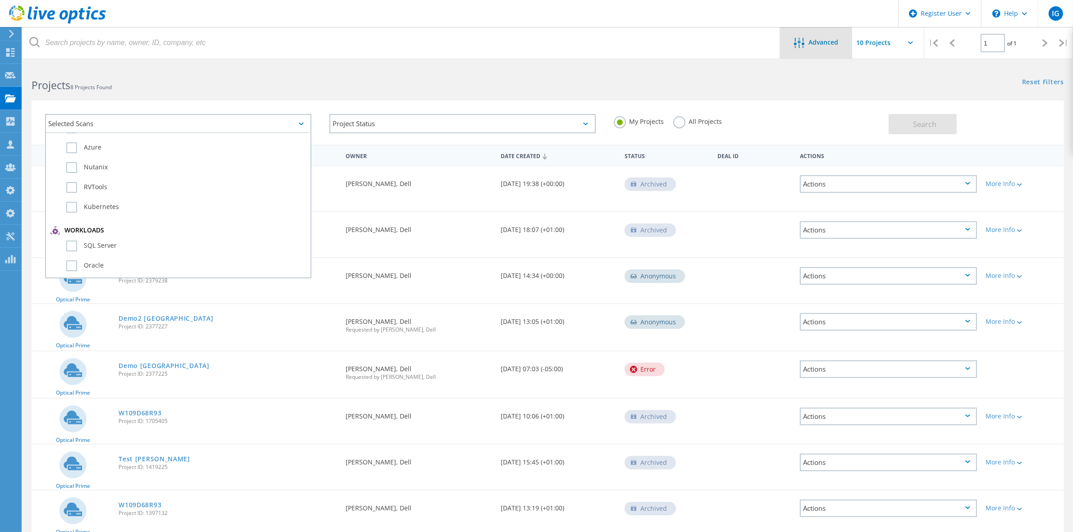
click at [827, 43] on span "Advanced" at bounding box center [824, 42] width 30 height 6
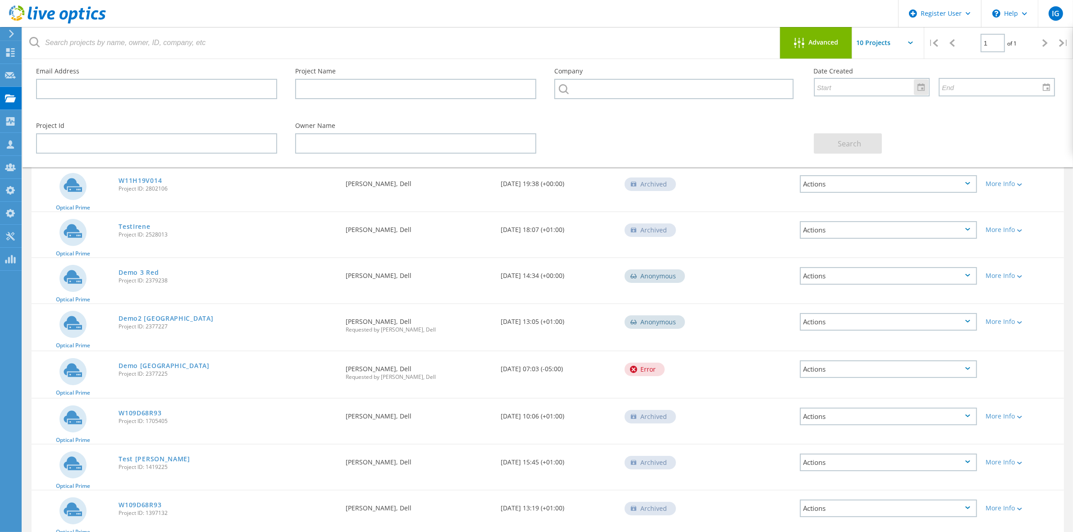
click at [922, 87] on div at bounding box center [921, 87] width 14 height 16
click at [834, 118] on icon "chevronleft" at bounding box center [835, 119] width 8 height 8
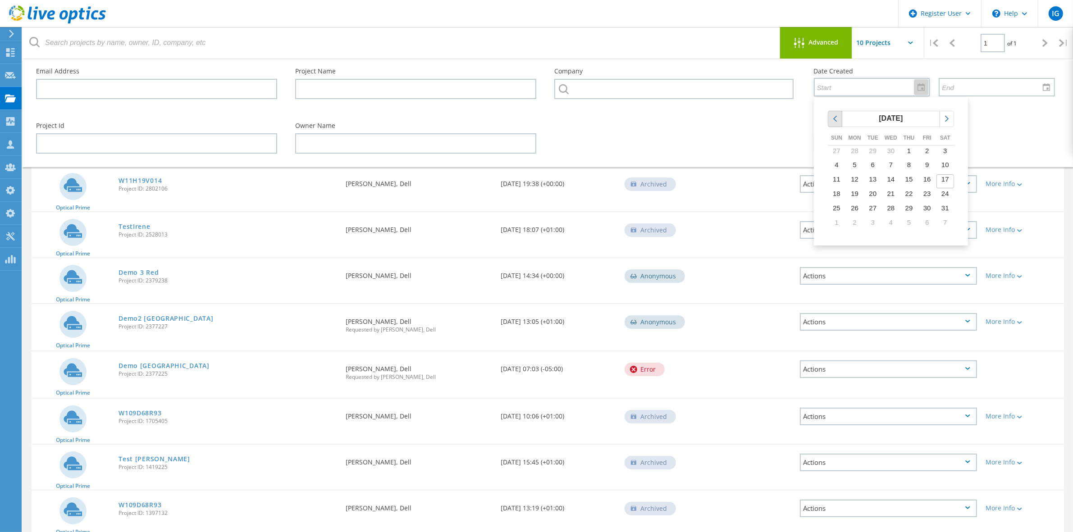
click at [834, 118] on icon "chevronleft" at bounding box center [835, 119] width 8 height 8
click at [943, 153] on td "1" at bounding box center [945, 153] width 18 height 14
type input "2/1/2025"
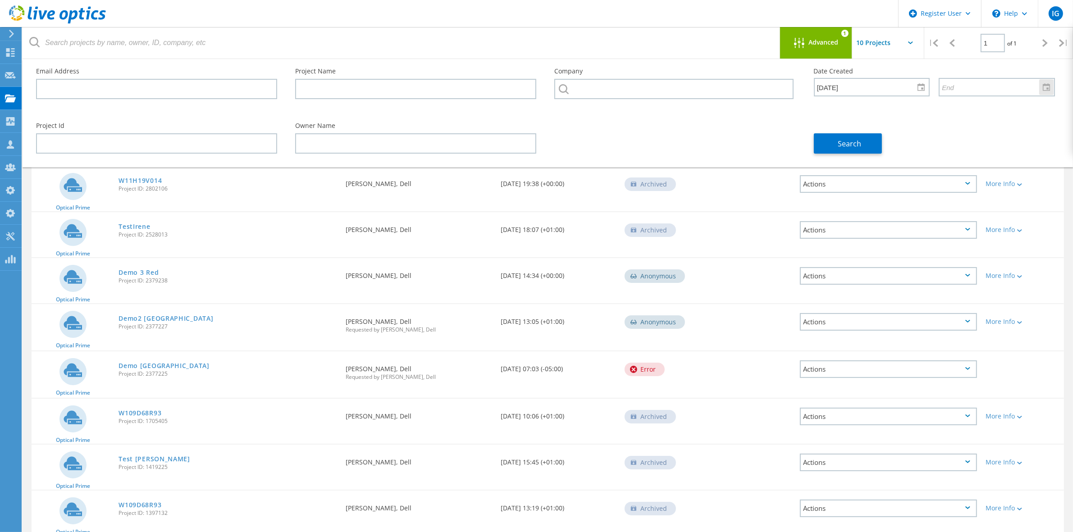
click at [1044, 86] on div at bounding box center [1046, 87] width 14 height 16
click at [975, 177] on span "17" at bounding box center [978, 179] width 8 height 8
type input "9/17/2025"
click at [597, 82] on input "text" at bounding box center [673, 89] width 239 height 20
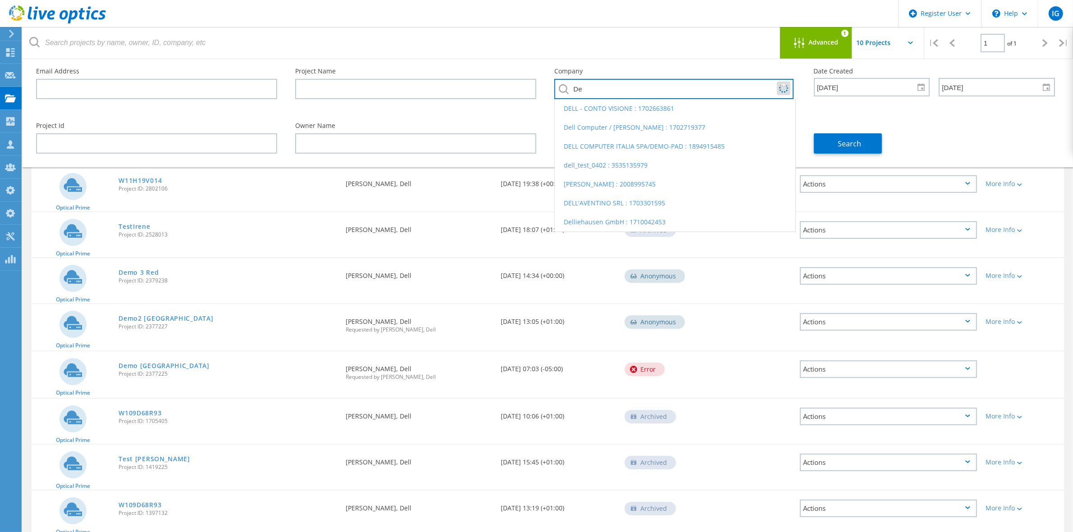
type input "D"
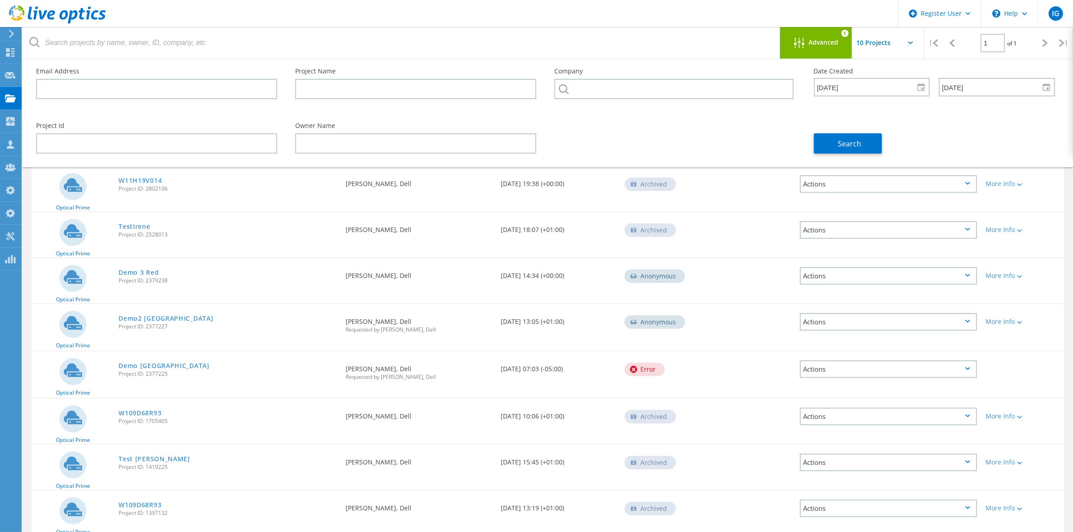
click at [597, 140] on div "Project Id Owner Name Search" at bounding box center [545, 138] width 1037 height 49
click at [837, 141] on button "Search" at bounding box center [848, 143] width 68 height 20
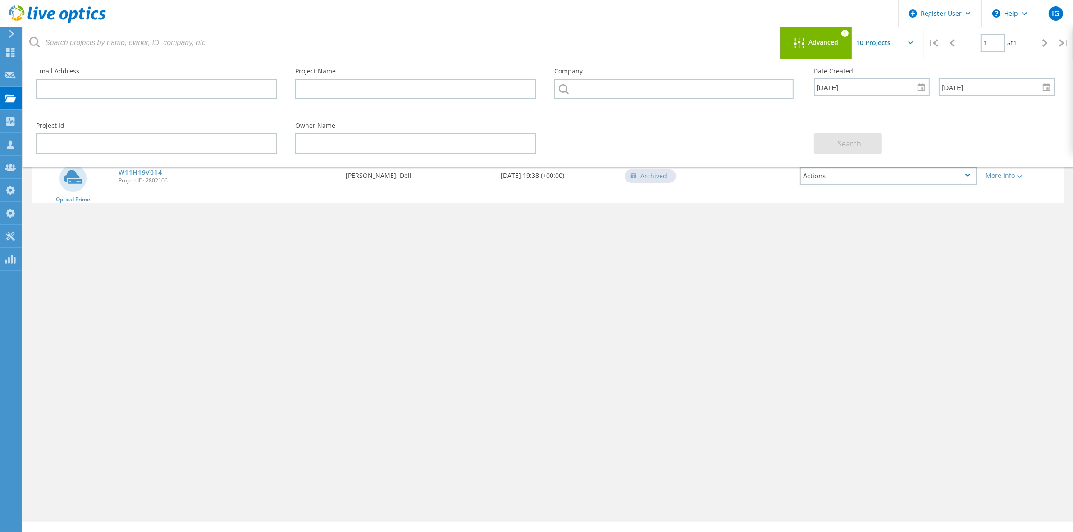
scroll to position [0, 0]
click at [820, 33] on div "Advanced 1" at bounding box center [816, 43] width 72 height 32
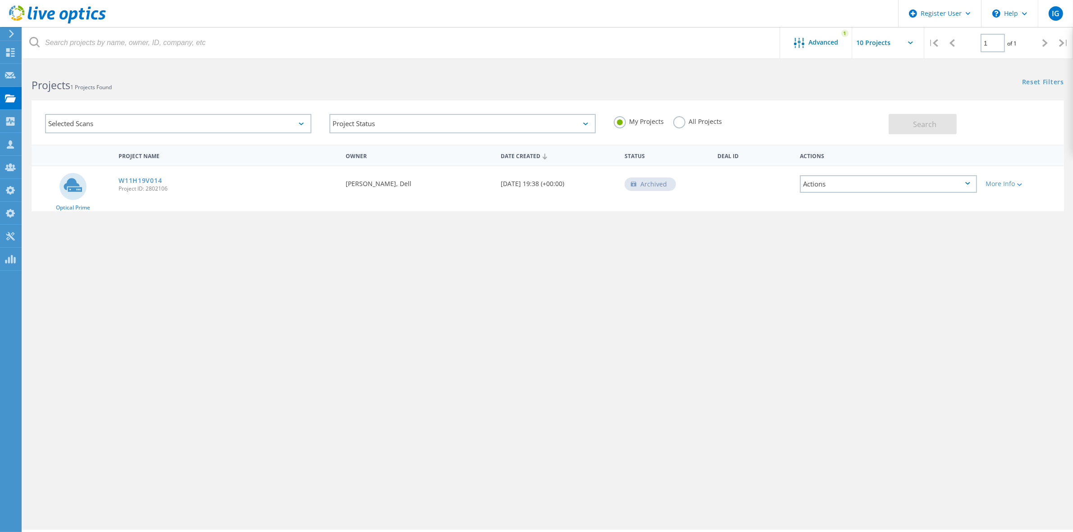
click at [677, 121] on label "All Projects" at bounding box center [697, 120] width 49 height 9
click at [0, 0] on input "All Projects" at bounding box center [0, 0] width 0 height 0
click at [111, 130] on div "Selected Scans" at bounding box center [178, 123] width 266 height 19
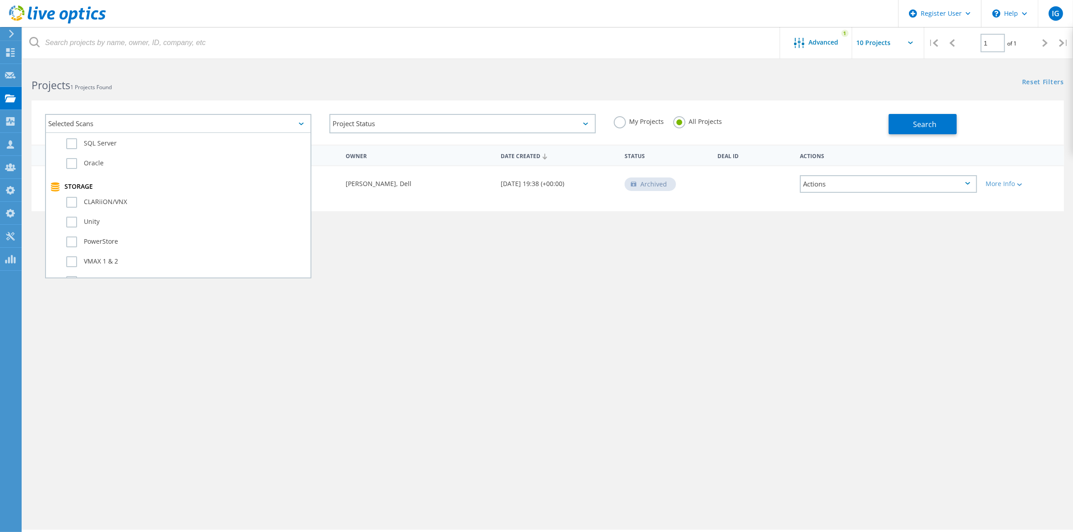
scroll to position [169, 0]
click at [70, 226] on label "PowerStore" at bounding box center [186, 231] width 240 height 11
click at [0, 0] on input "PowerStore" at bounding box center [0, 0] width 0 height 0
click at [906, 127] on button "Search" at bounding box center [923, 124] width 68 height 20
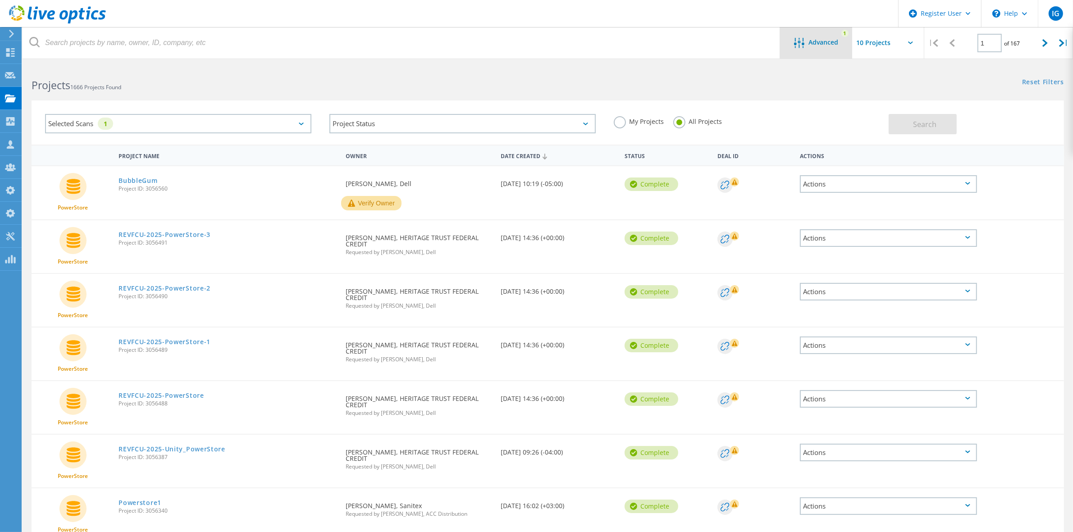
click at [830, 43] on span "Advanced" at bounding box center [824, 42] width 30 height 6
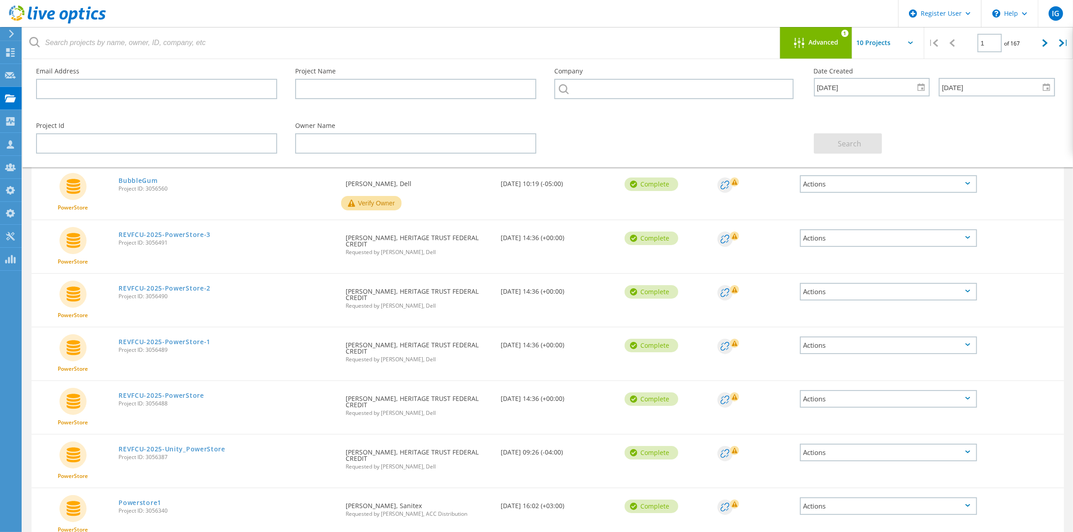
click at [830, 43] on span "Advanced" at bounding box center [824, 42] width 30 height 6
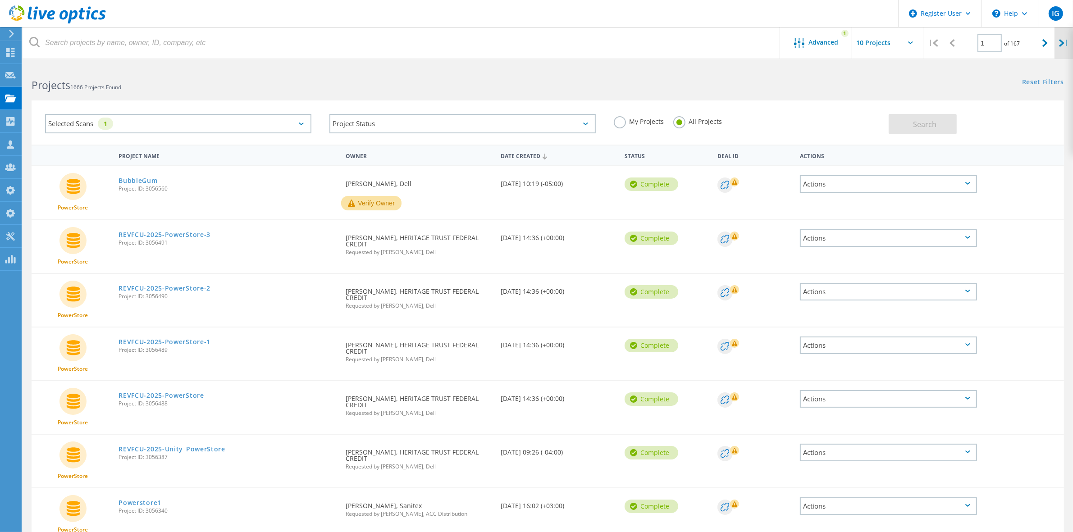
click at [1060, 41] on icon at bounding box center [1061, 43] width 5 height 8
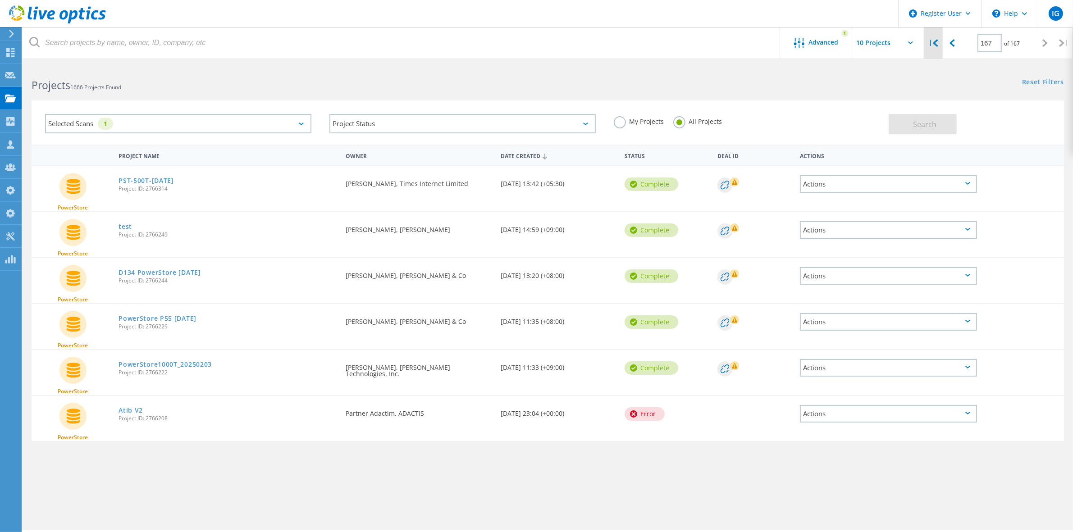
click at [936, 46] on icon at bounding box center [935, 43] width 5 height 8
type input "1"
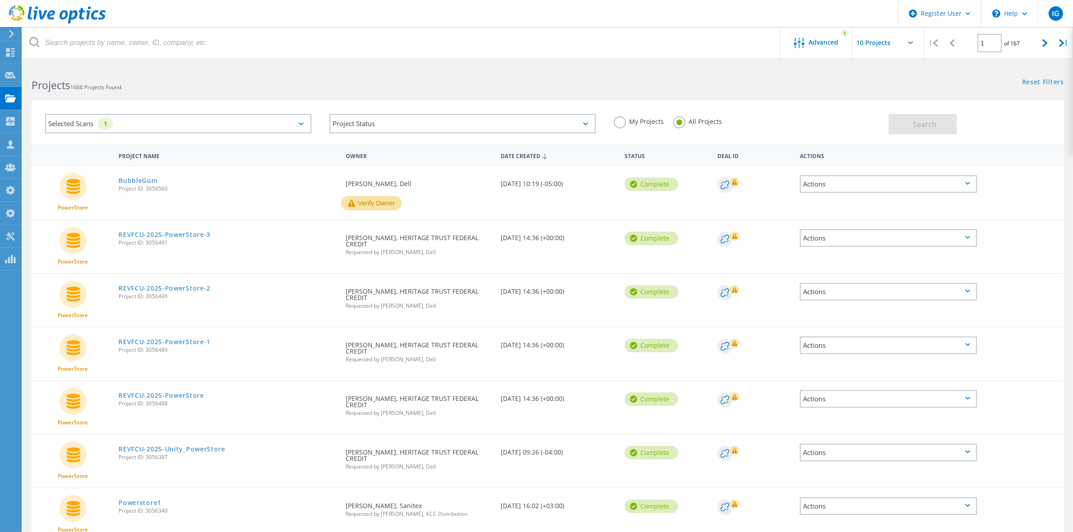
click at [183, 121] on div "Selected Scans 1" at bounding box center [178, 123] width 266 height 19
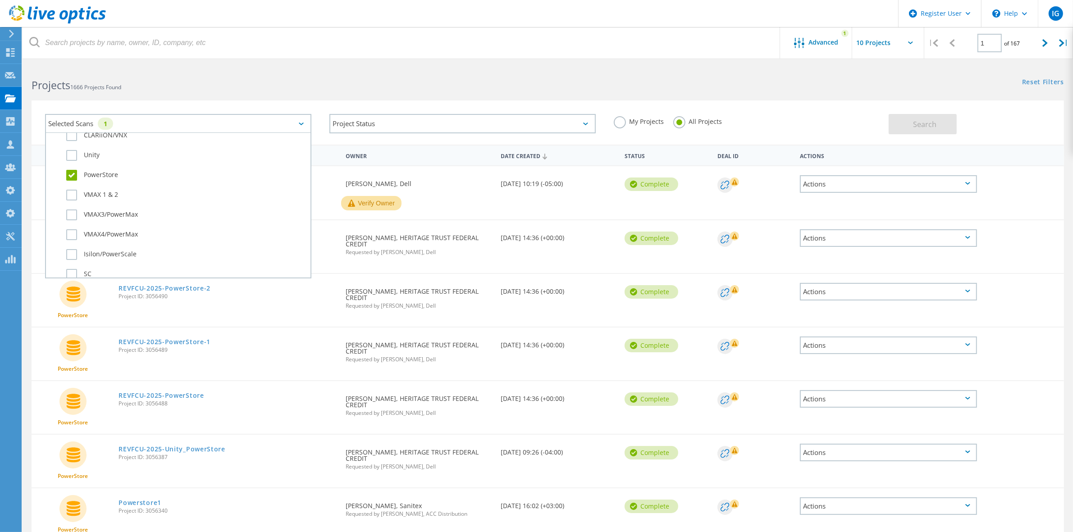
click at [66, 170] on label "PowerStore" at bounding box center [186, 175] width 240 height 11
click at [0, 0] on input "PowerStore" at bounding box center [0, 0] width 0 height 0
click at [766, 87] on div "Projects 1666 Projects Found Reset Filters Show Filters" at bounding box center [548, 77] width 1050 height 24
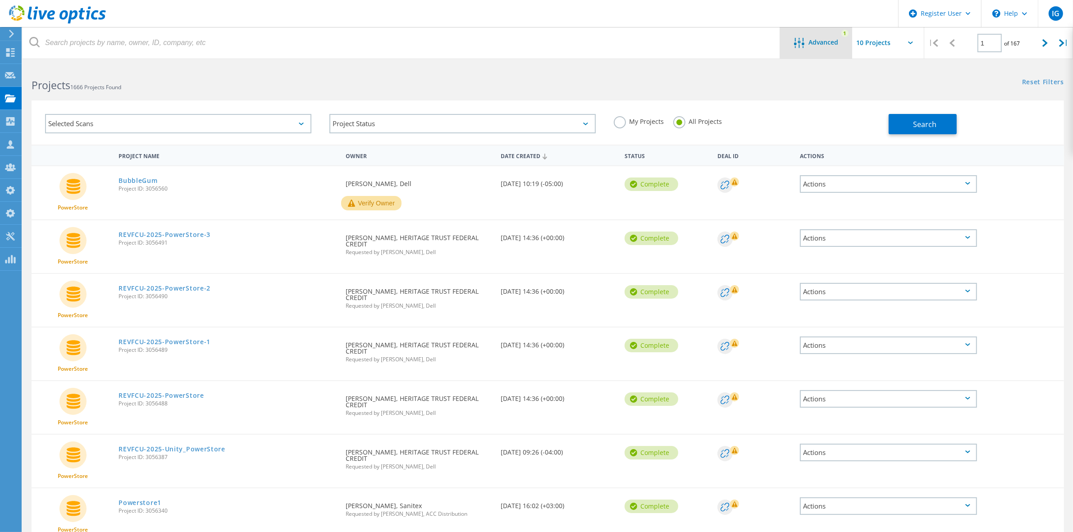
click at [828, 45] on span "Advanced" at bounding box center [824, 42] width 30 height 6
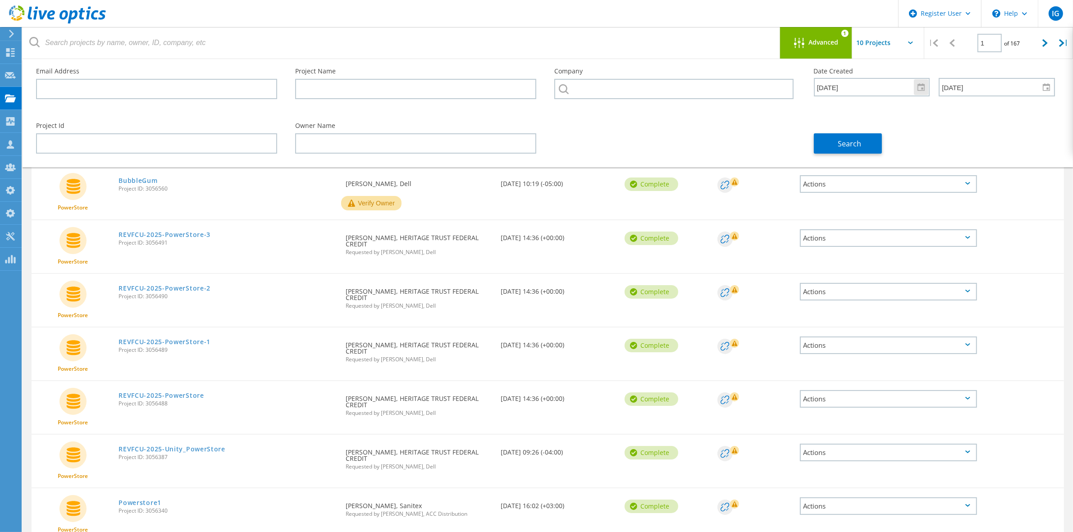
click at [924, 88] on div at bounding box center [921, 87] width 14 height 16
drag, startPoint x: 849, startPoint y: 88, endPoint x: 782, endPoint y: 88, distance: 67.6
click at [782, 88] on div "Email Address Project Name Company Date Created 2/1/2025 9/17/2025 Sun Mon Tue …" at bounding box center [545, 86] width 1037 height 55
drag, startPoint x: 988, startPoint y: 86, endPoint x: 925, endPoint y: 84, distance: 62.7
click at [925, 84] on div "9/17/2025 Sun Mon Tue Wed Thu Fri Sat 31 1 2 3 4 5 6 7 8 9 10 11 12 13 14 15 16…" at bounding box center [934, 88] width 241 height 18
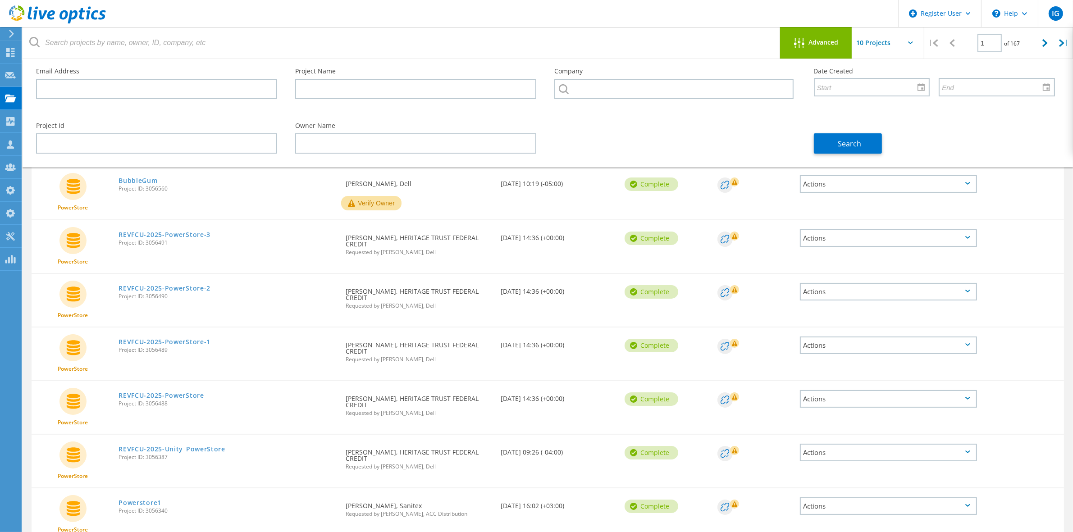
click at [923, 129] on div "Search" at bounding box center [934, 138] width 259 height 49
click at [859, 133] on button "Search" at bounding box center [848, 143] width 68 height 20
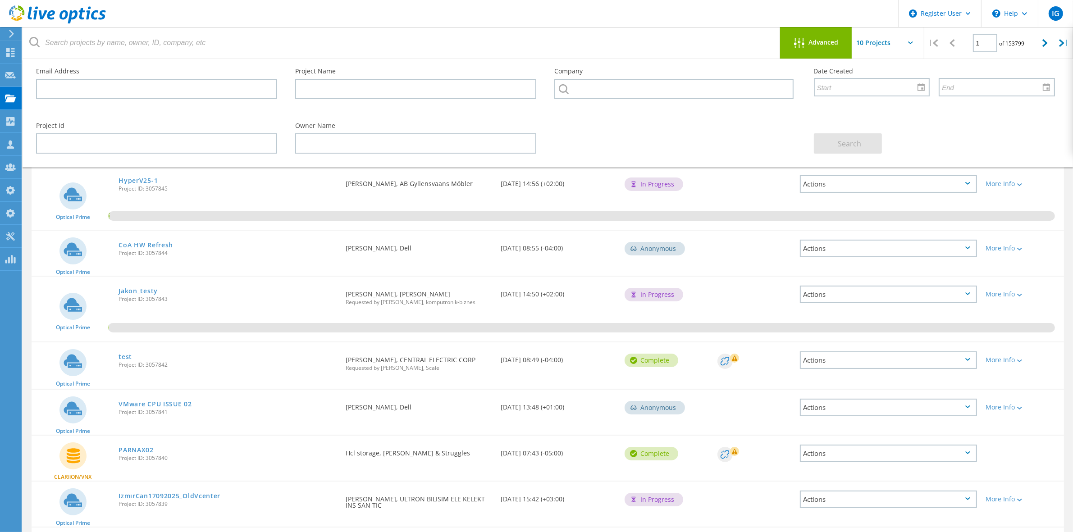
click at [832, 39] on span "Advanced" at bounding box center [824, 42] width 30 height 6
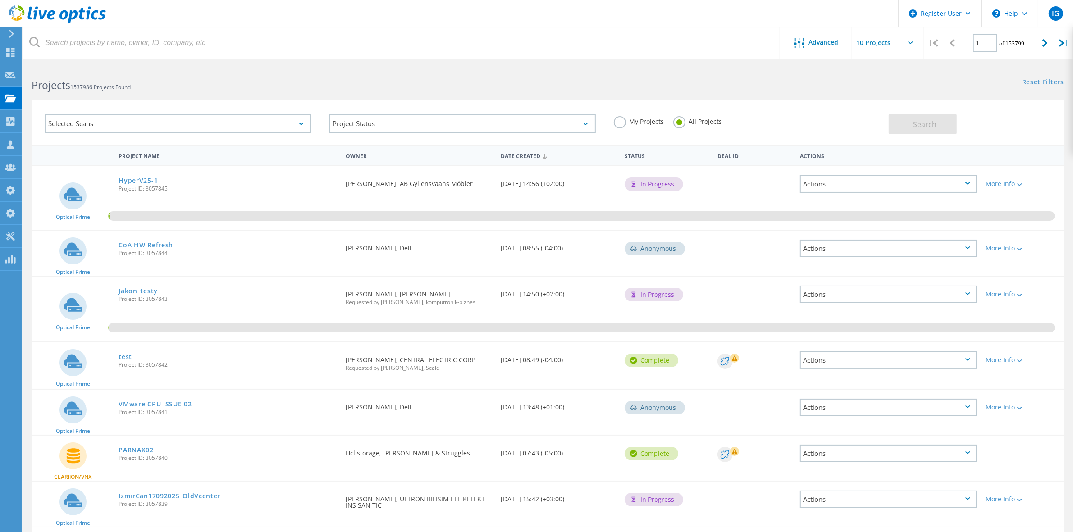
click at [736, 450] on icon at bounding box center [734, 451] width 5 height 5
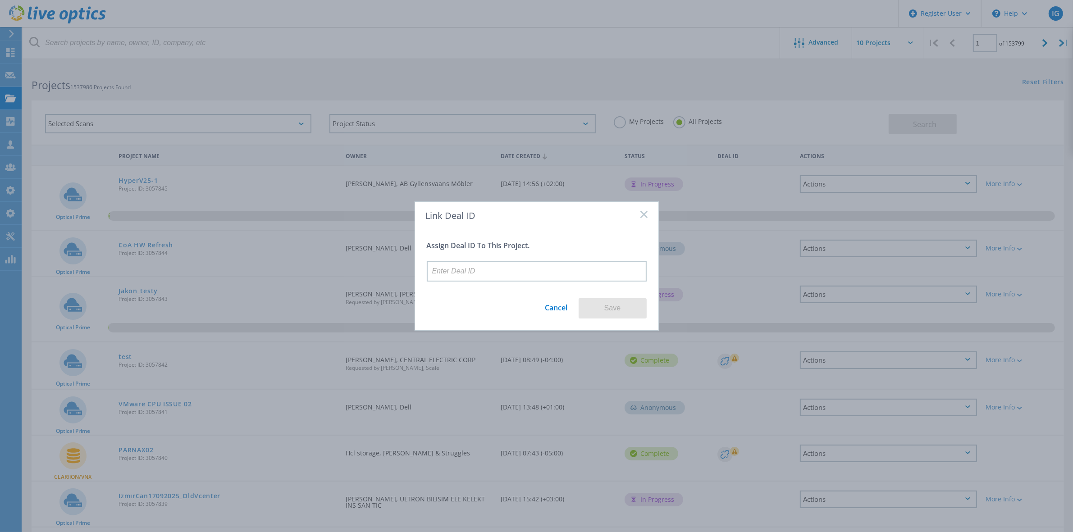
click at [557, 305] on link "Cancel" at bounding box center [556, 304] width 23 height 17
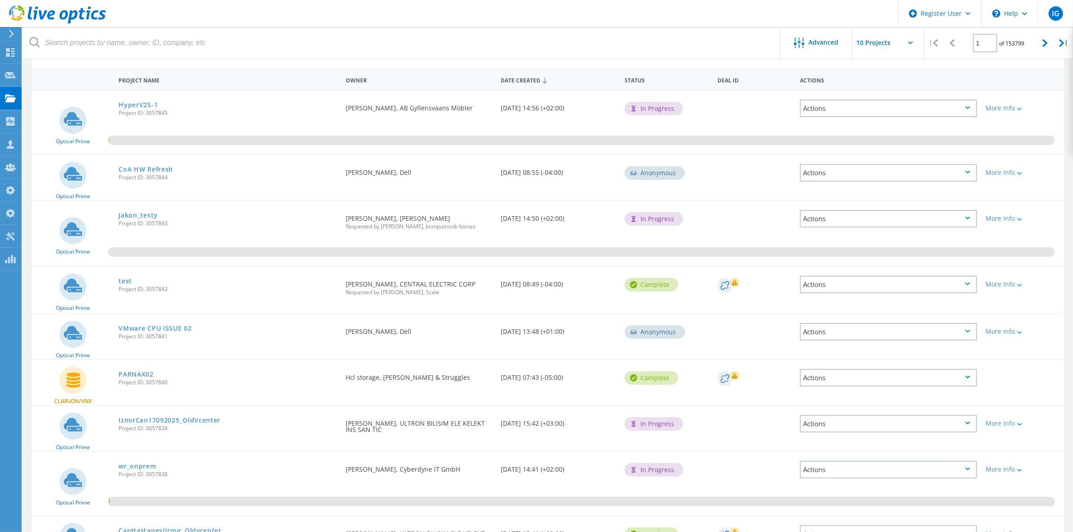
scroll to position [0, 0]
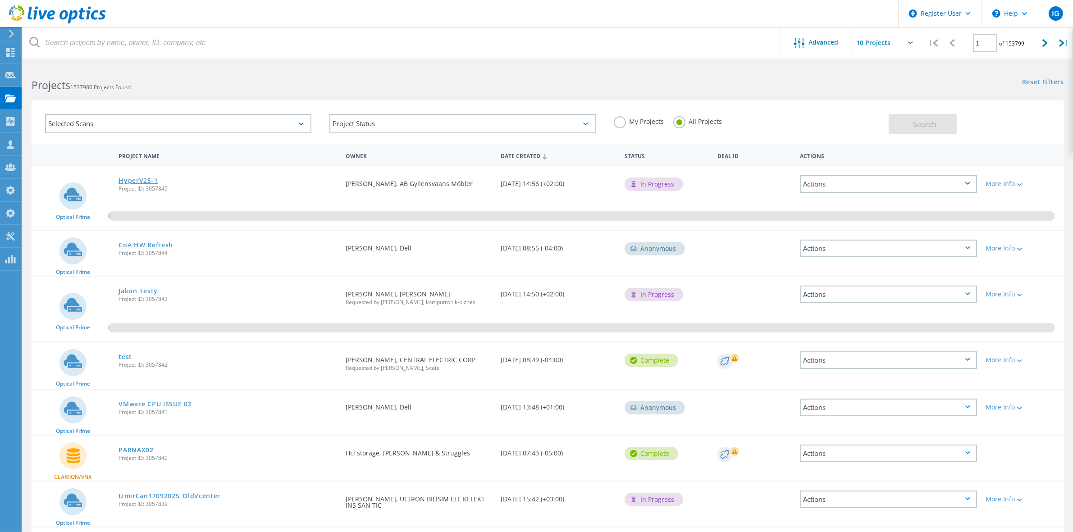
click at [123, 181] on link "HyperV25-1" at bounding box center [138, 181] width 39 height 6
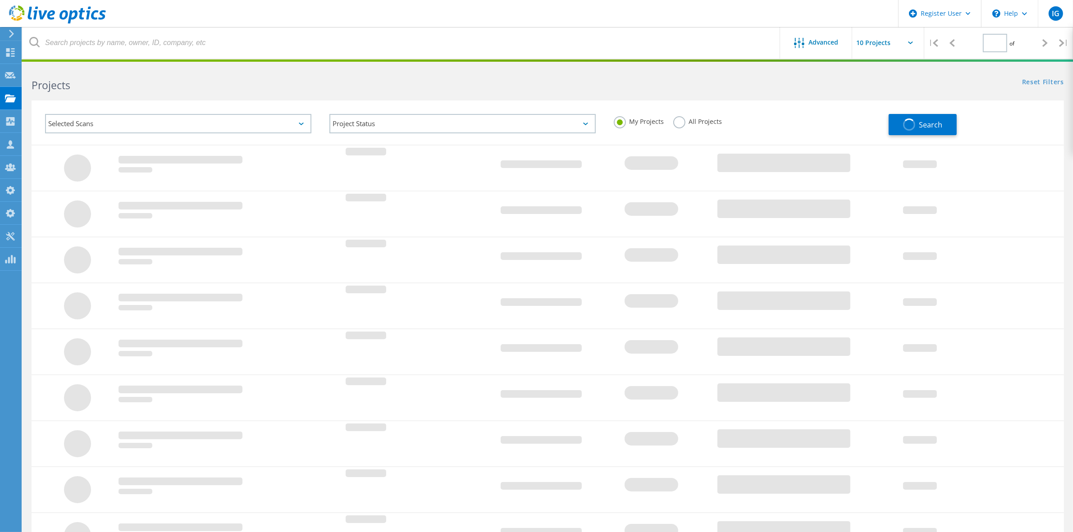
type input "1"
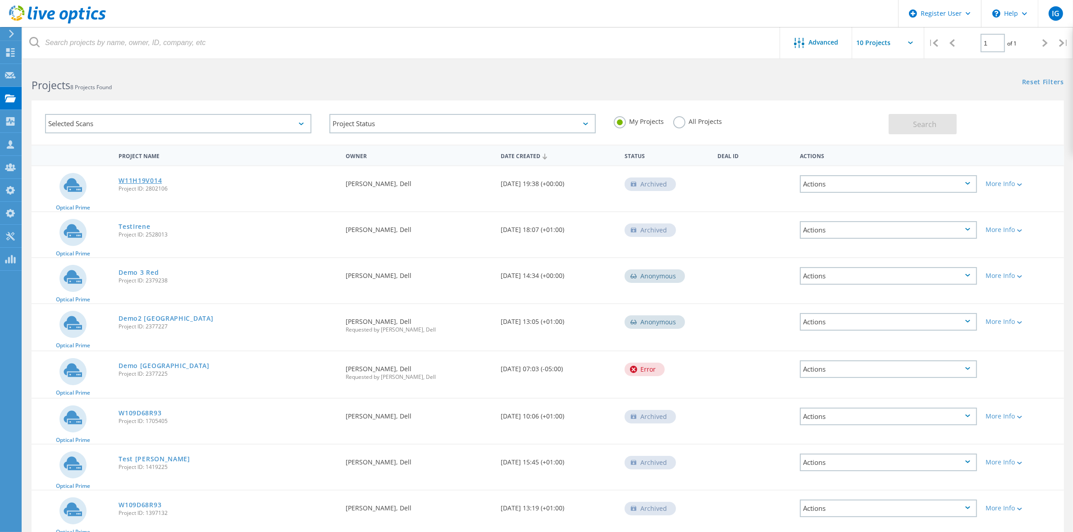
click at [135, 179] on link "W11H19V014" at bounding box center [140, 181] width 43 height 6
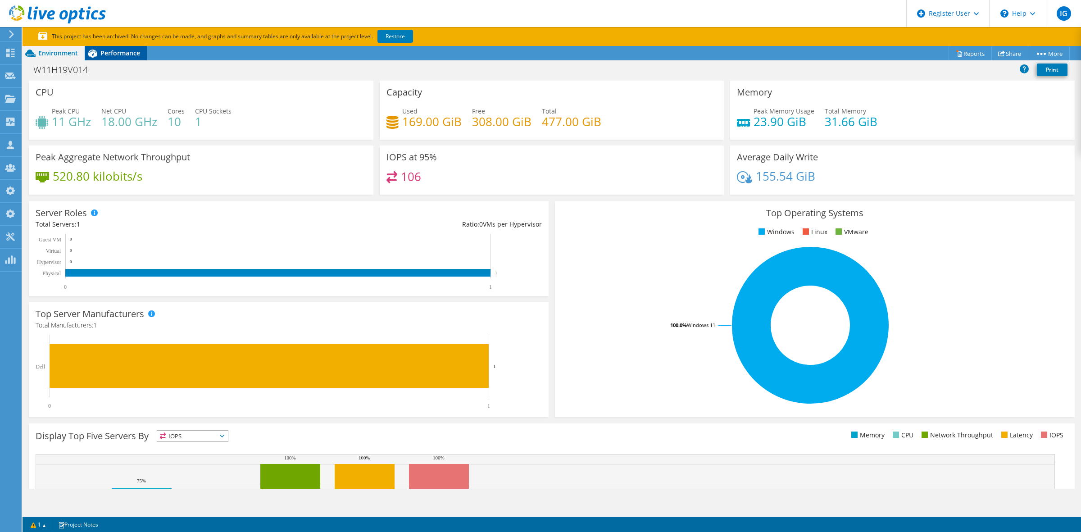
click at [109, 47] on div "Performance" at bounding box center [116, 53] width 62 height 14
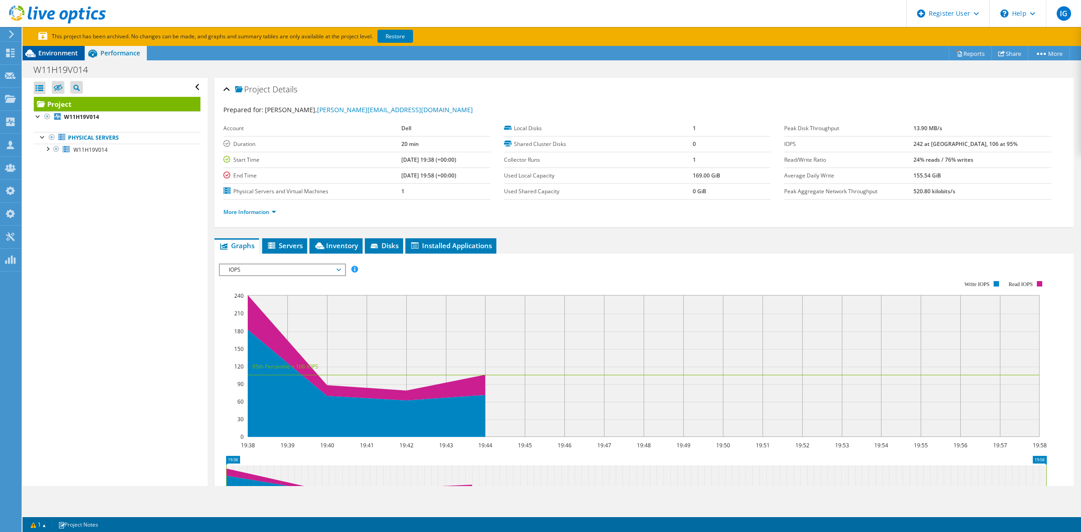
click at [50, 53] on span "Environment" at bounding box center [58, 53] width 40 height 9
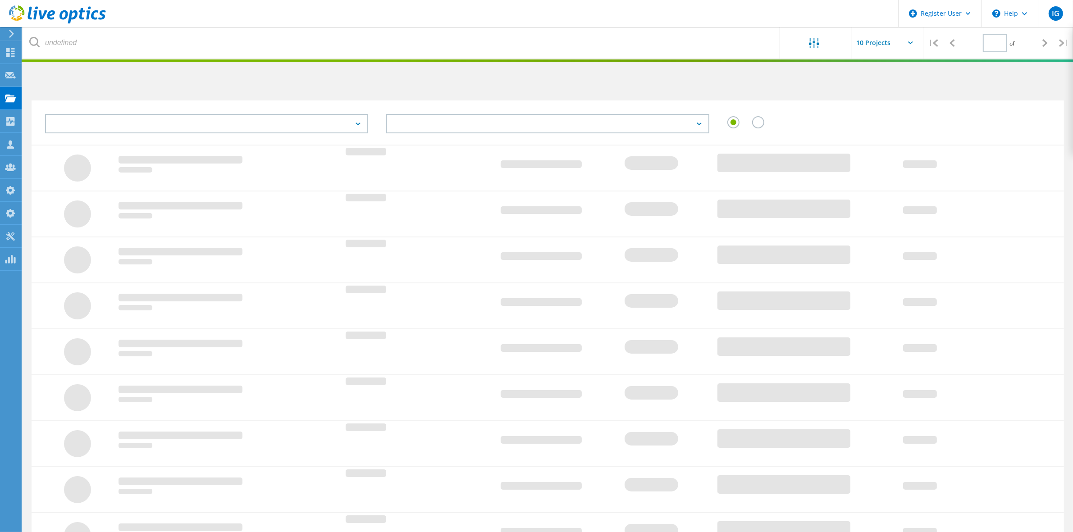
type input "1"
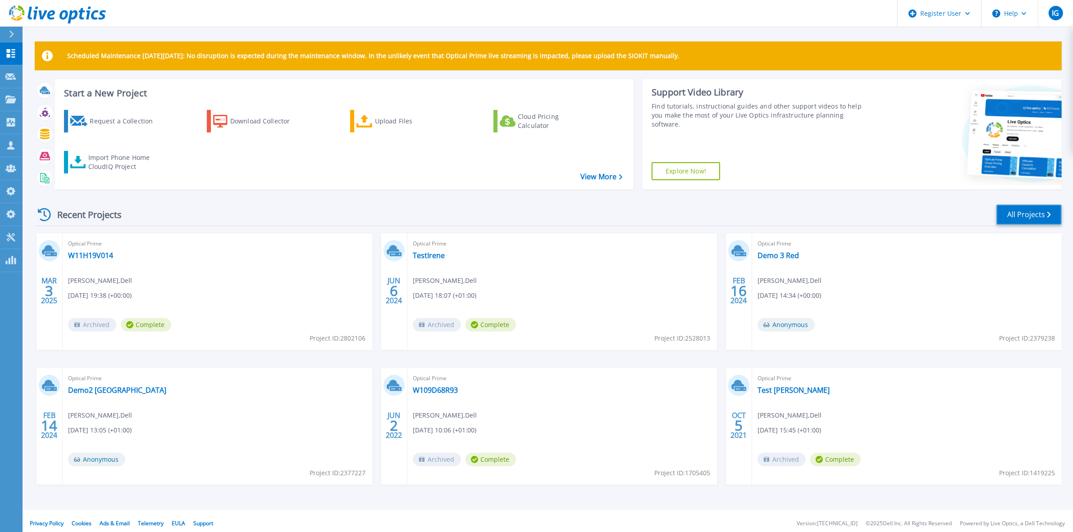
click at [1021, 212] on link "All Projects" at bounding box center [1028, 215] width 65 height 20
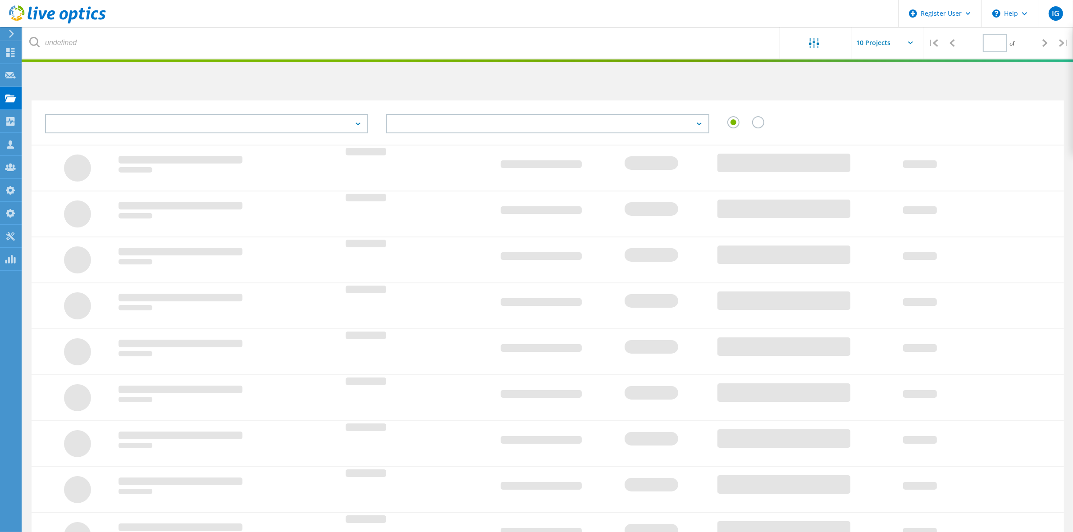
type input "1"
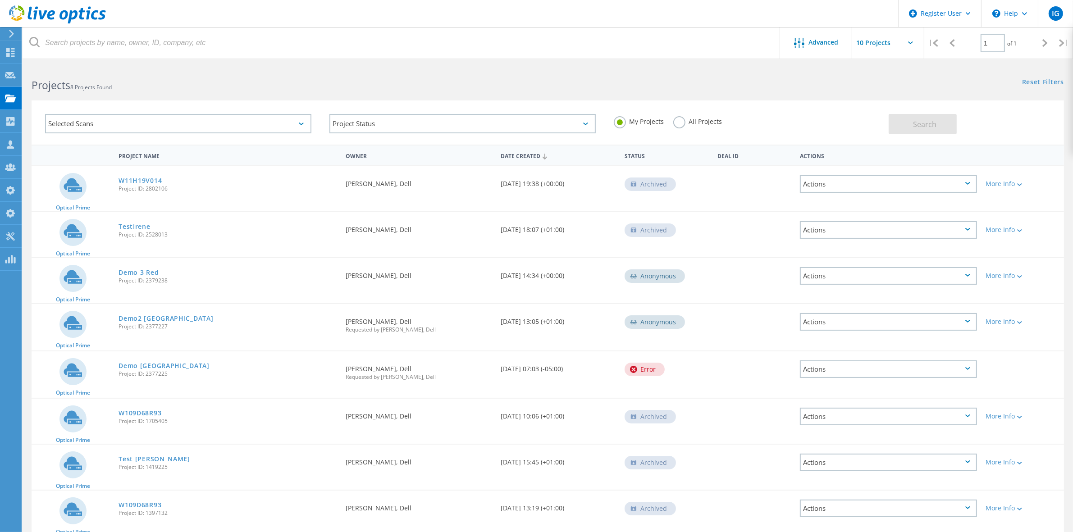
click at [209, 124] on div "Selected Scans" at bounding box center [178, 123] width 266 height 19
click at [69, 206] on label "Unity" at bounding box center [186, 211] width 240 height 11
click at [0, 0] on input "Unity" at bounding box center [0, 0] width 0 height 0
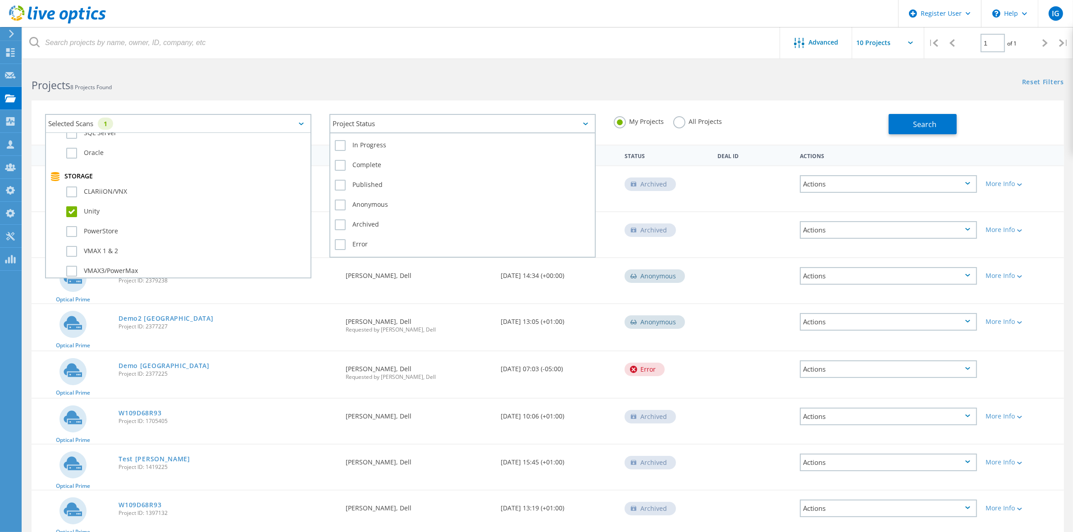
click at [409, 115] on div "Project Status" at bounding box center [462, 123] width 266 height 19
click at [341, 160] on label "Complete" at bounding box center [462, 165] width 255 height 11
click at [0, 0] on input "Complete" at bounding box center [0, 0] width 0 height 0
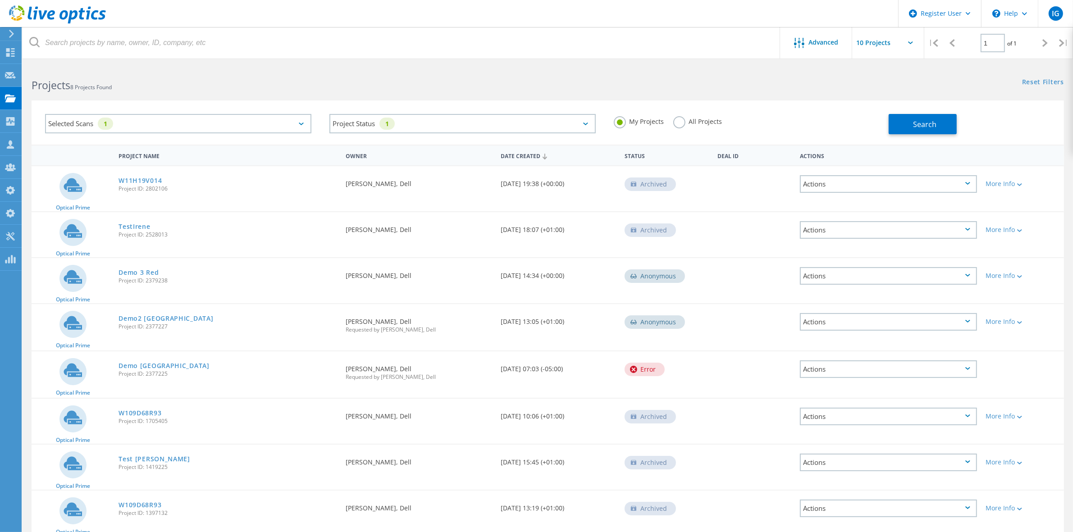
click at [676, 122] on label "All Projects" at bounding box center [697, 120] width 49 height 9
click at [0, 0] on input "All Projects" at bounding box center [0, 0] width 0 height 0
click at [902, 123] on button "Search" at bounding box center [923, 124] width 68 height 20
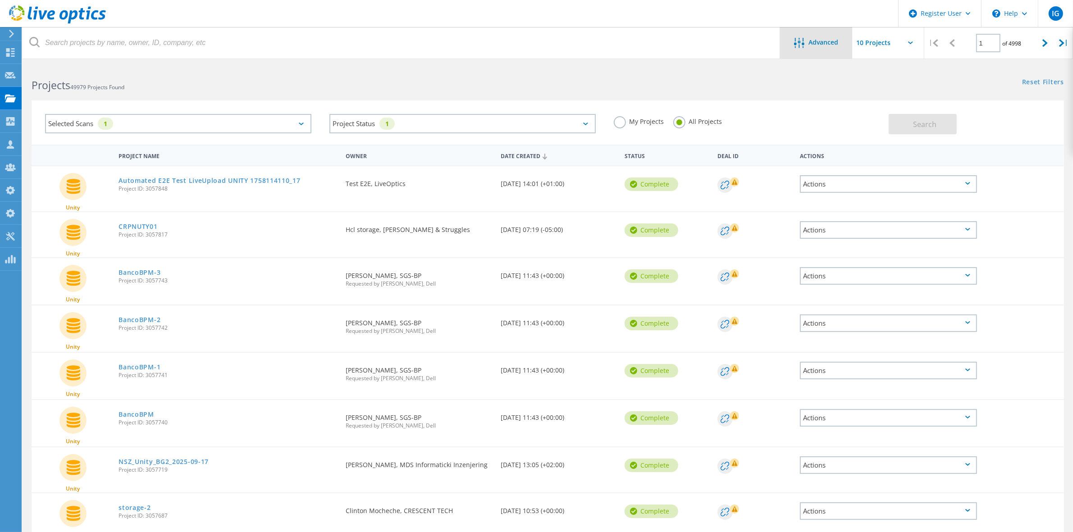
click at [796, 41] on icon at bounding box center [799, 43] width 10 height 10
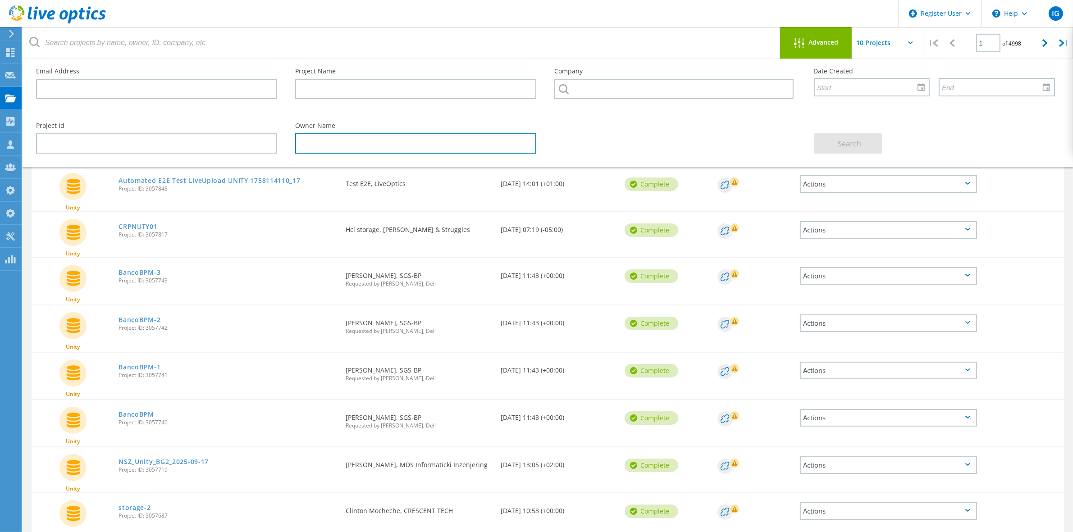
click at [312, 141] on input "text" at bounding box center [415, 143] width 241 height 20
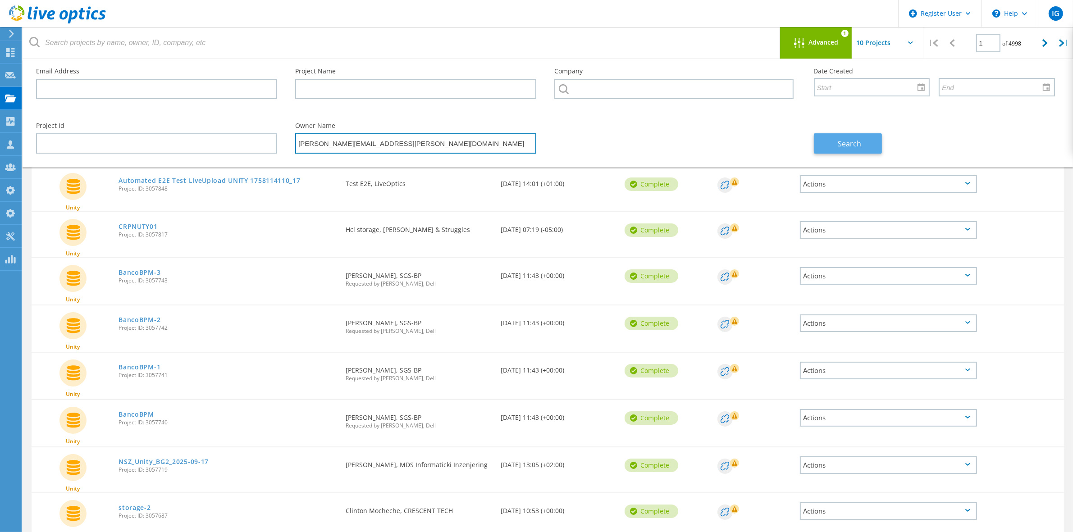
type input "[PERSON_NAME][EMAIL_ADDRESS][PERSON_NAME][DOMAIN_NAME]"
click at [845, 139] on span "Search" at bounding box center [849, 144] width 23 height 10
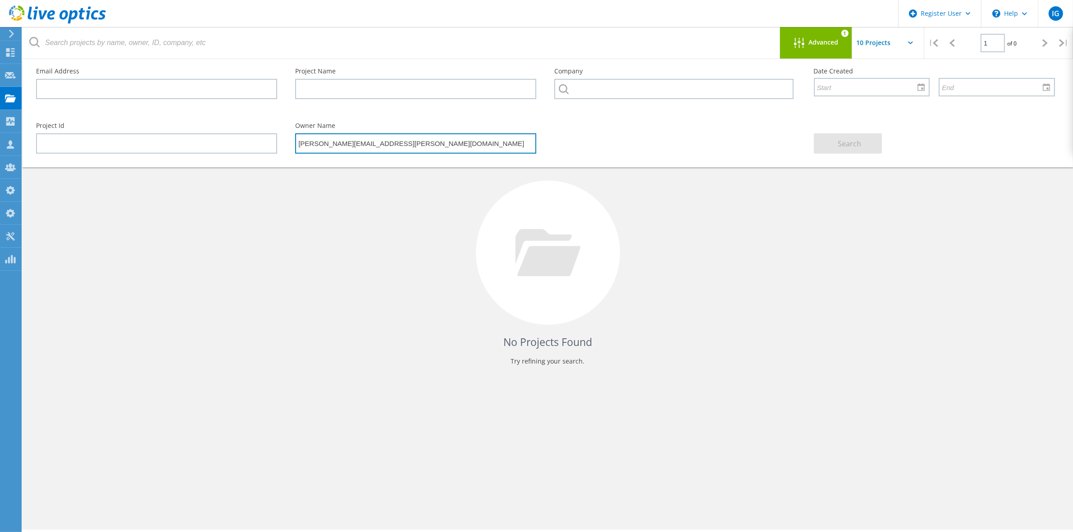
drag, startPoint x: 373, startPoint y: 140, endPoint x: 146, endPoint y: 125, distance: 227.1
click at [146, 125] on div "Project Id Owner Name anthony.nyhan@dell.com Search" at bounding box center [545, 138] width 1037 height 49
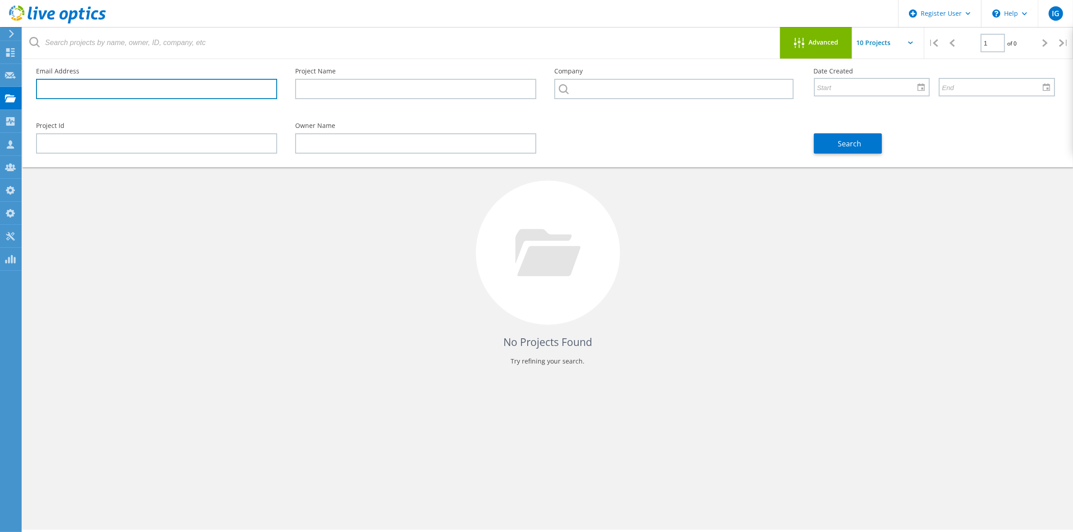
click at [170, 84] on input "text" at bounding box center [156, 89] width 241 height 20
paste input "[PERSON_NAME][EMAIL_ADDRESS][PERSON_NAME][DOMAIN_NAME]"
type input "[PERSON_NAME][EMAIL_ADDRESS][PERSON_NAME][DOMAIN_NAME]"
click at [821, 138] on button "Search" at bounding box center [848, 143] width 68 height 20
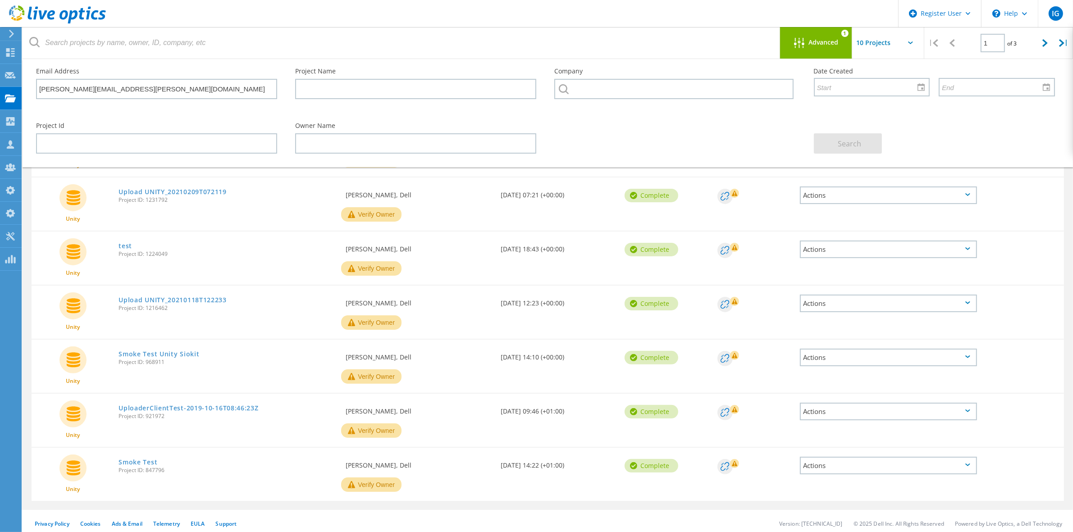
scroll to position [197, 0]
click at [1042, 42] on icon at bounding box center [1044, 43] width 5 height 8
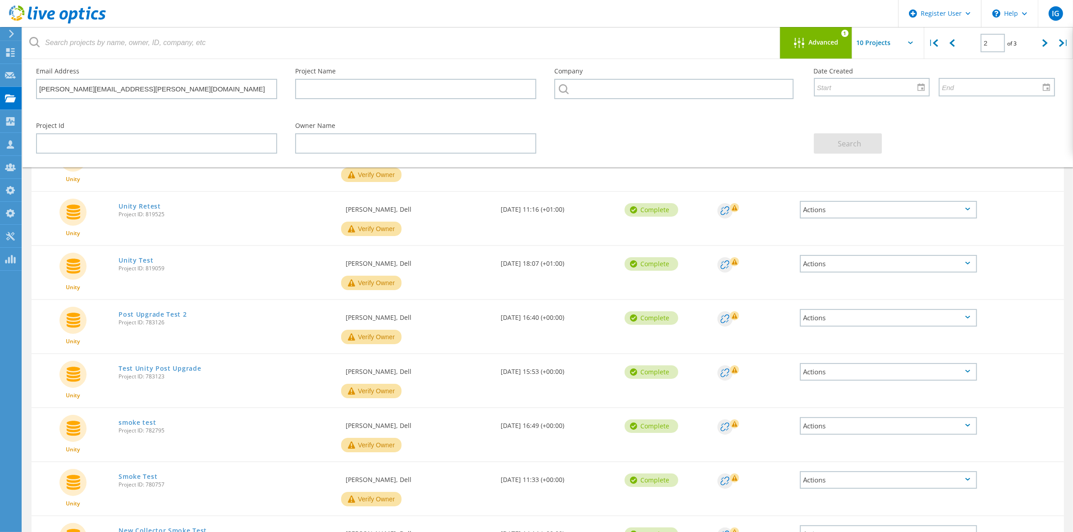
scroll to position [0, 0]
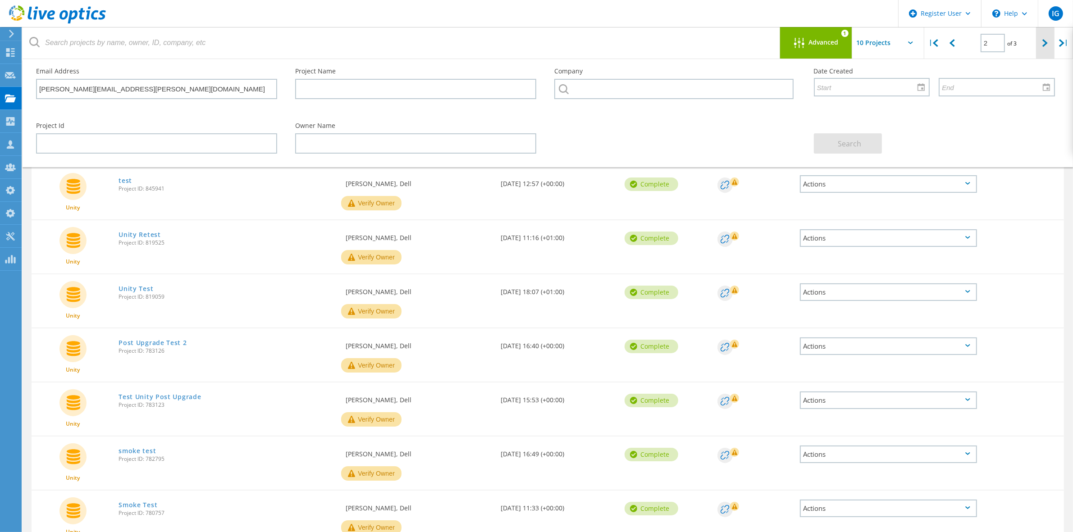
click at [1042, 39] on div at bounding box center [1045, 43] width 18 height 32
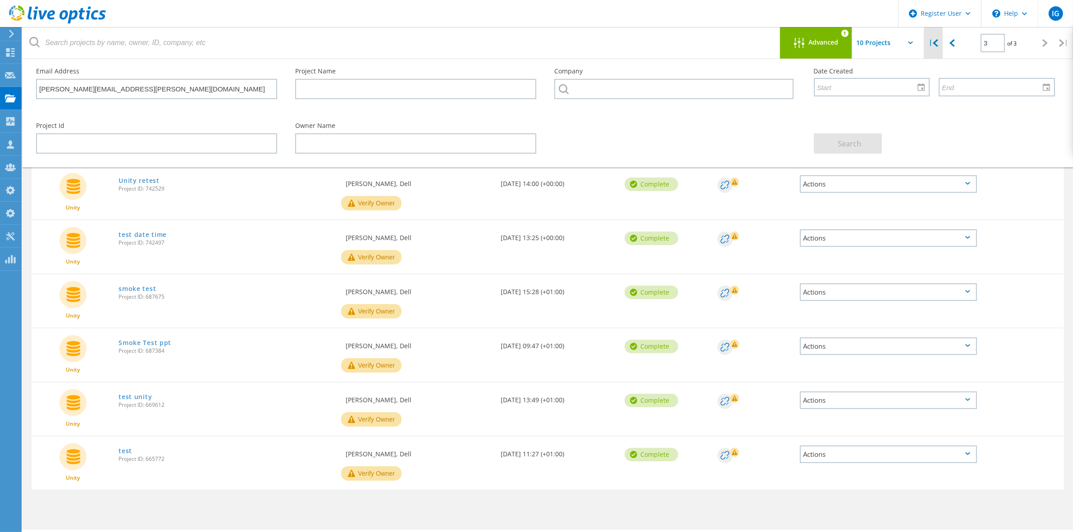
click at [939, 49] on div "|" at bounding box center [933, 43] width 18 height 32
type input "1"
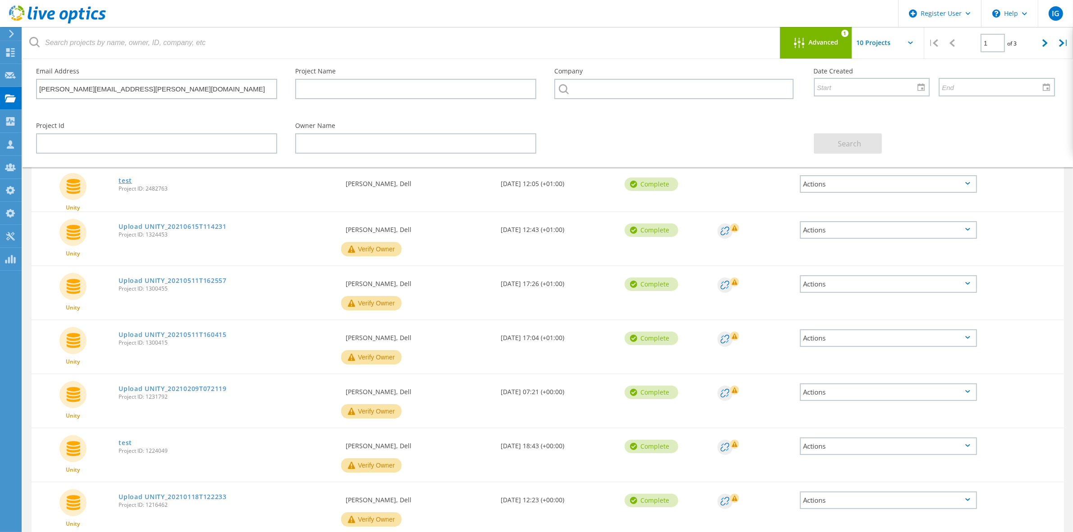
click at [123, 178] on link "test" at bounding box center [126, 181] width 14 height 6
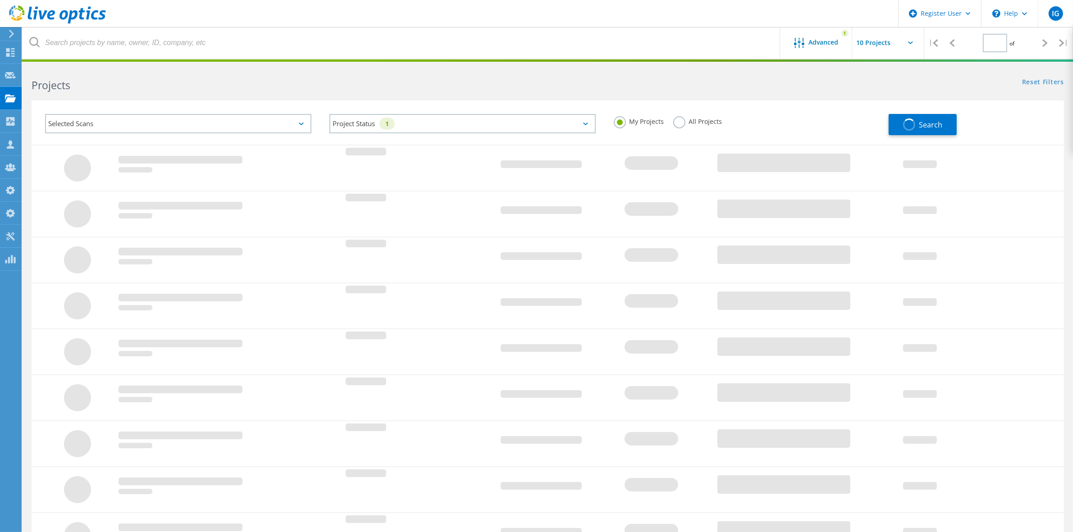
type input "1"
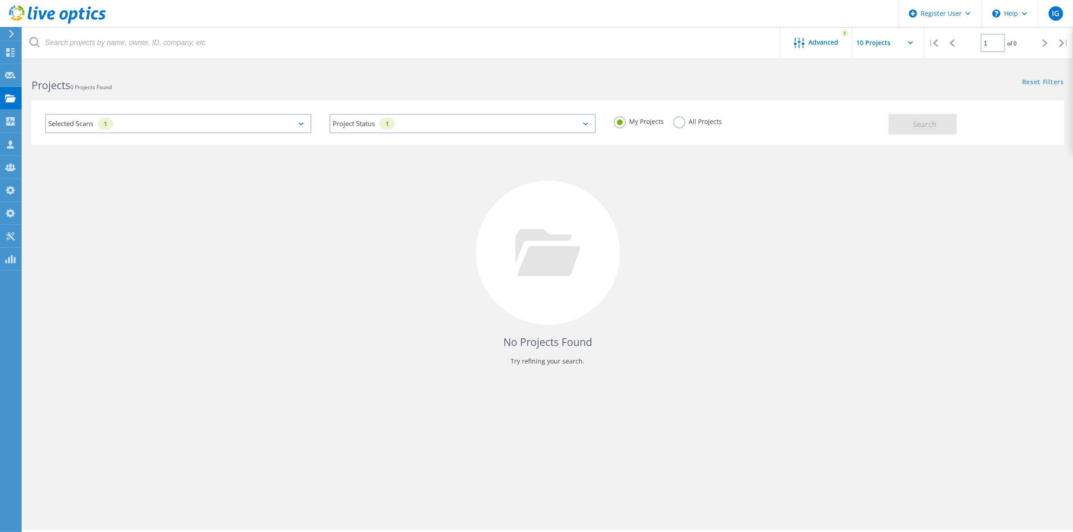
click at [684, 122] on label "All Projects" at bounding box center [697, 120] width 49 height 9
click at [0, 0] on input "All Projects" at bounding box center [0, 0] width 0 height 0
click at [948, 123] on button "Search" at bounding box center [923, 124] width 68 height 20
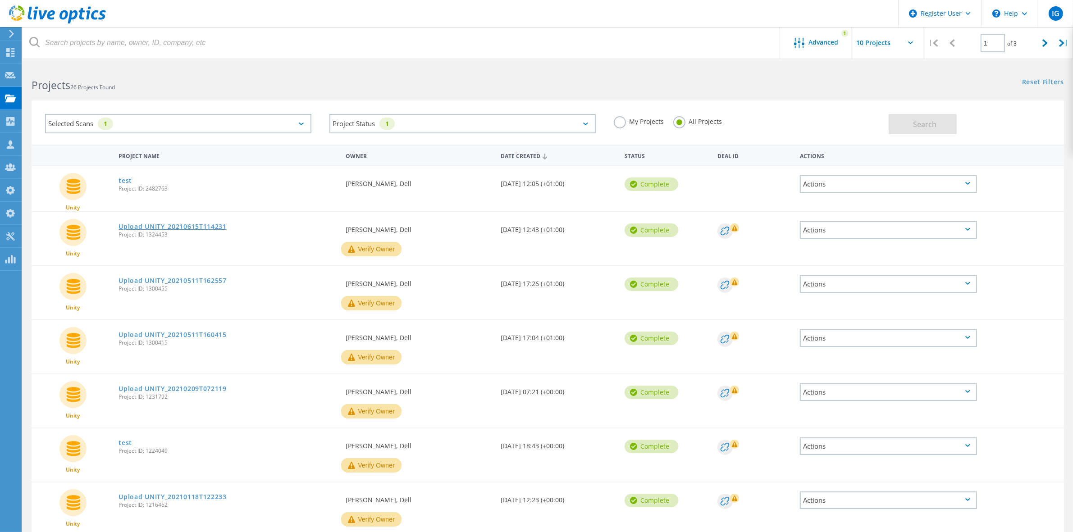
click at [163, 224] on link "Upload UNITY_20210615T114231" at bounding box center [173, 226] width 108 height 6
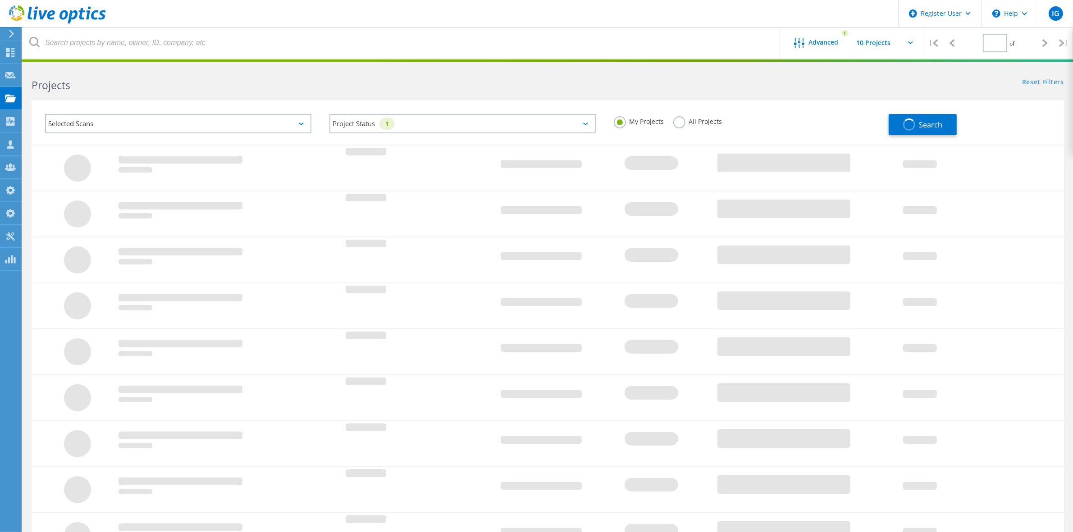
type input "1"
